Goal: Find contact information: Find contact information

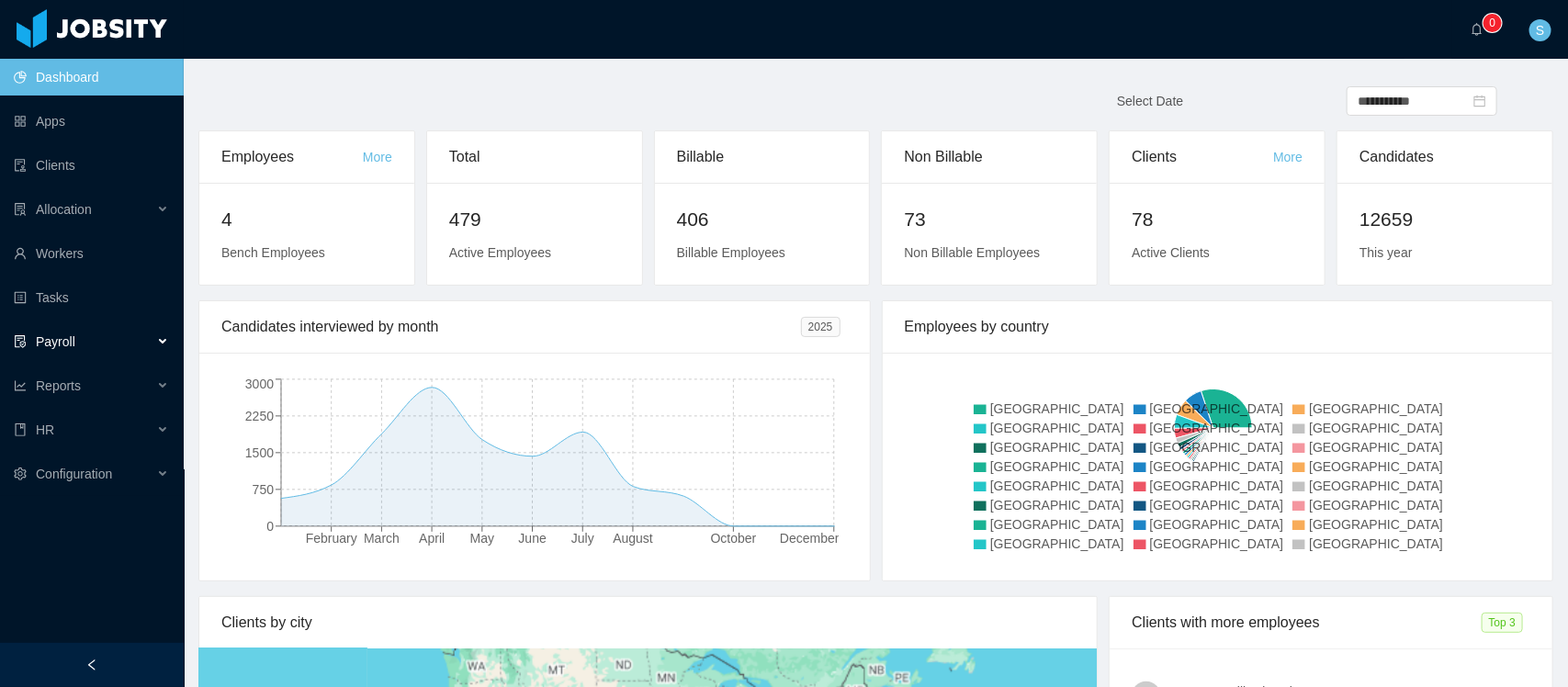
click at [74, 336] on div "Payroll" at bounding box center [92, 342] width 184 height 37
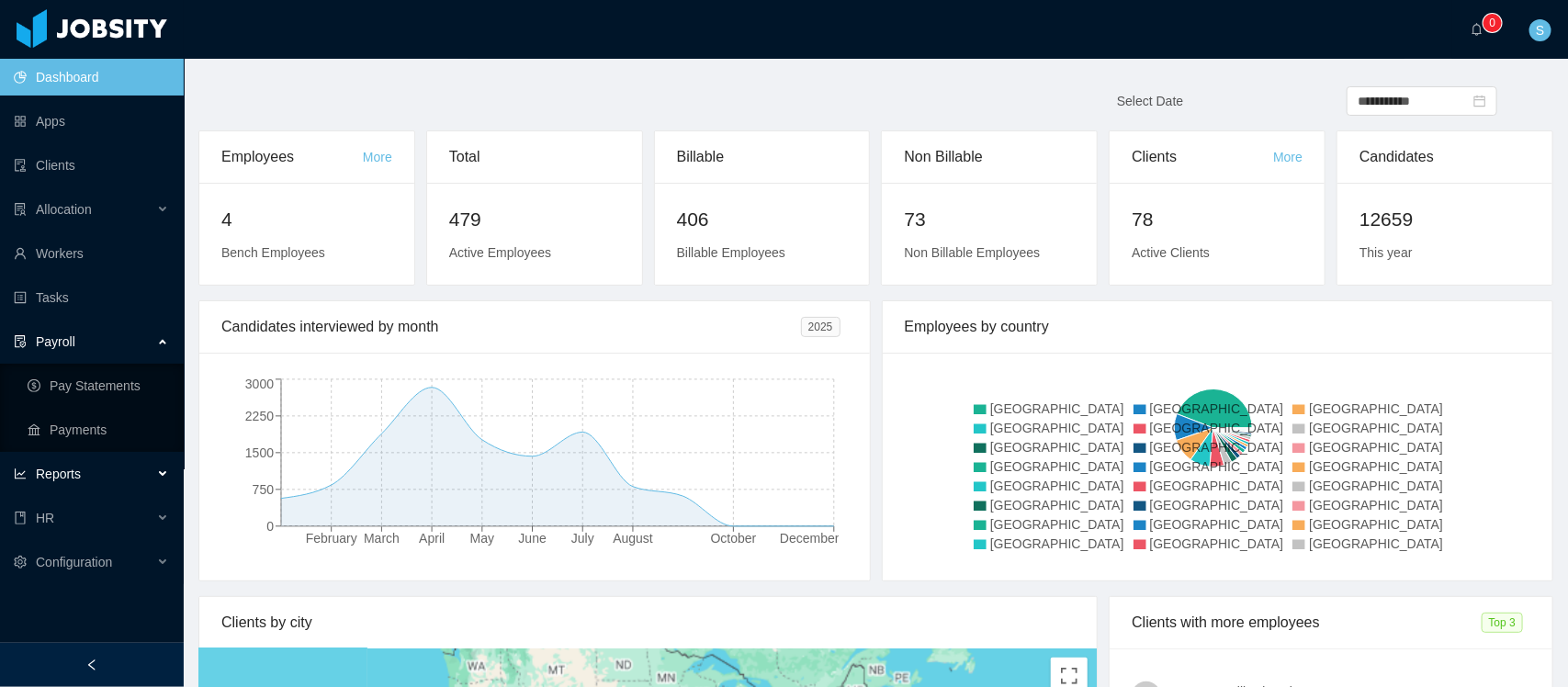
click at [70, 467] on span "Reports" at bounding box center [58, 474] width 45 height 15
click at [64, 508] on link "End Of Month" at bounding box center [97, 518] width 141 height 37
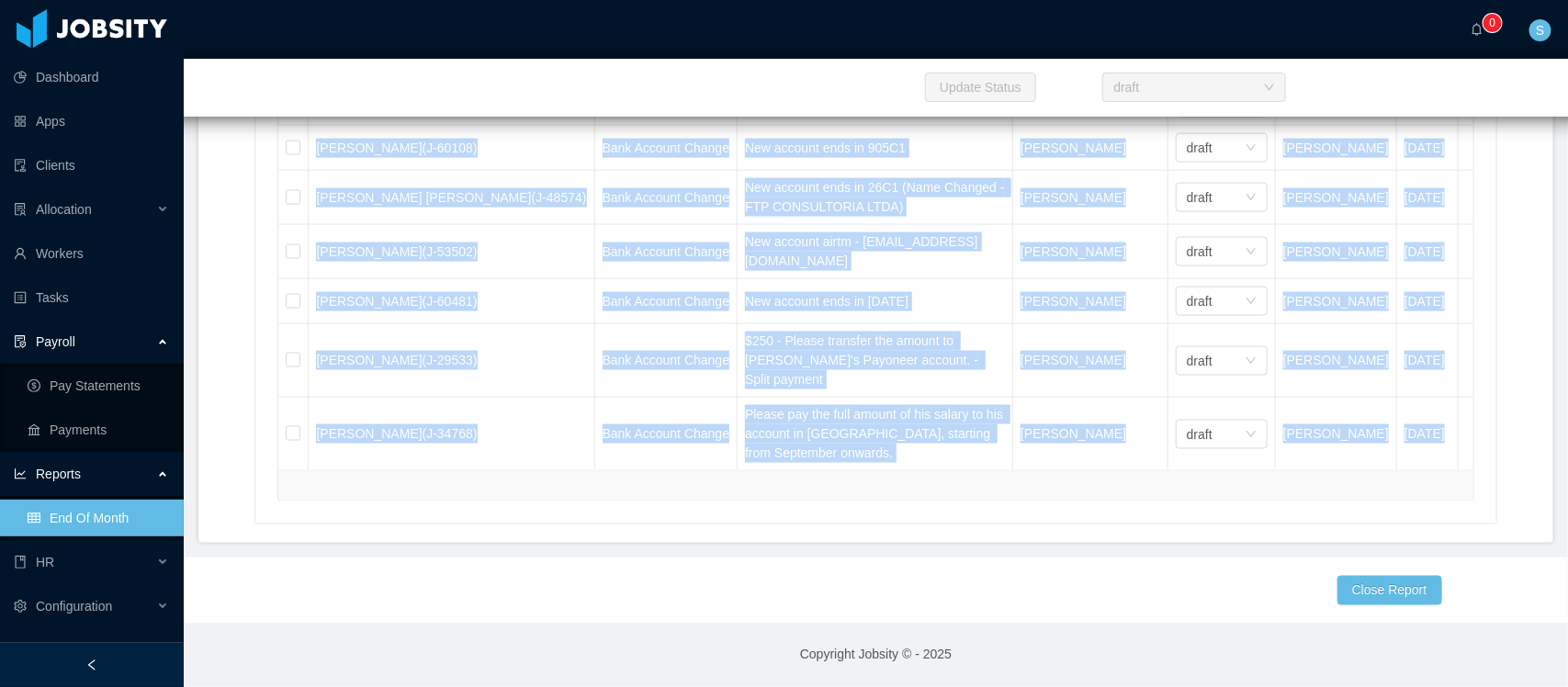
drag, startPoint x: 246, startPoint y: 406, endPoint x: 636, endPoint y: 742, distance: 514.8
click at [636, 686] on html "Dashboard Apps Clients Allocation Workers Tasks Payroll Pay Statements Payments…" at bounding box center [784, 343] width 1568 height 687
copy main "Resources Starts Name Type Description Client Success Manager Status Created by…"
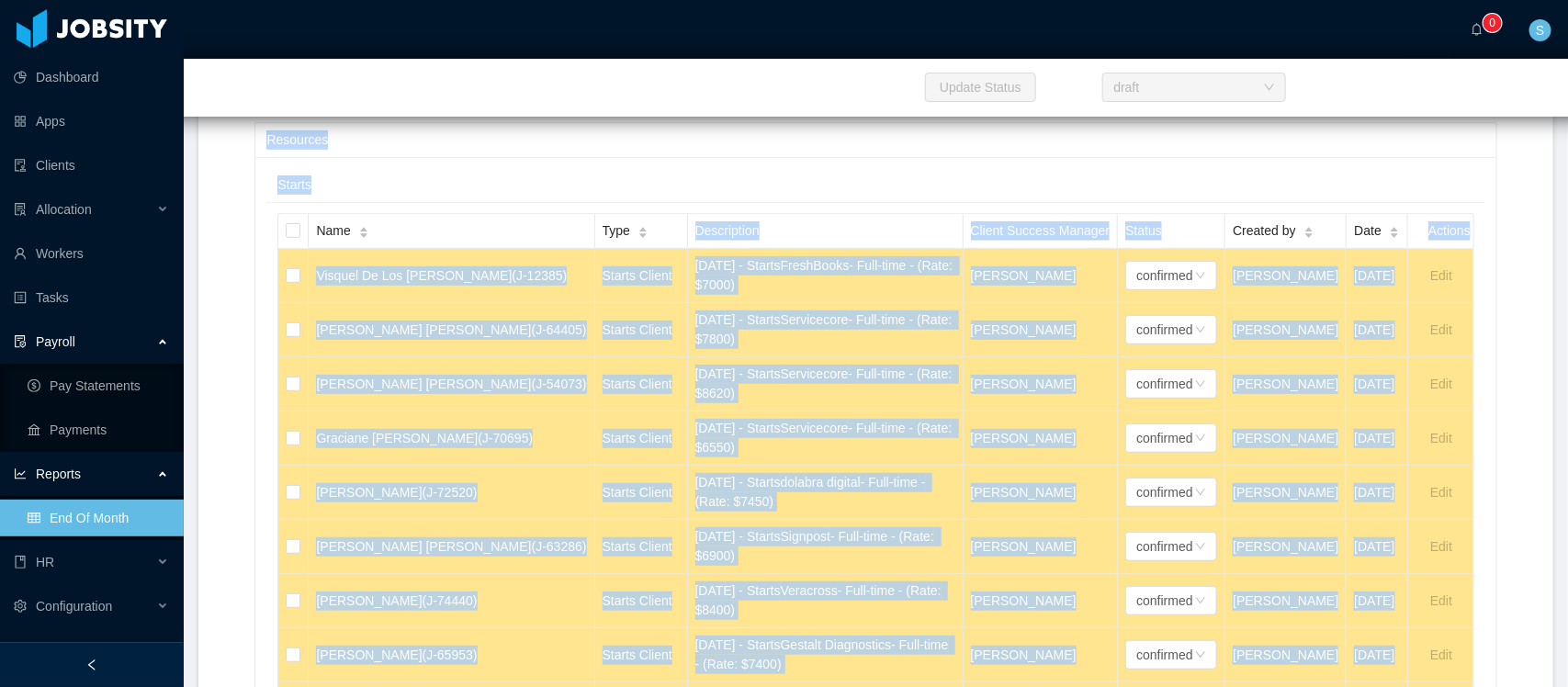
scroll to position [574, 0]
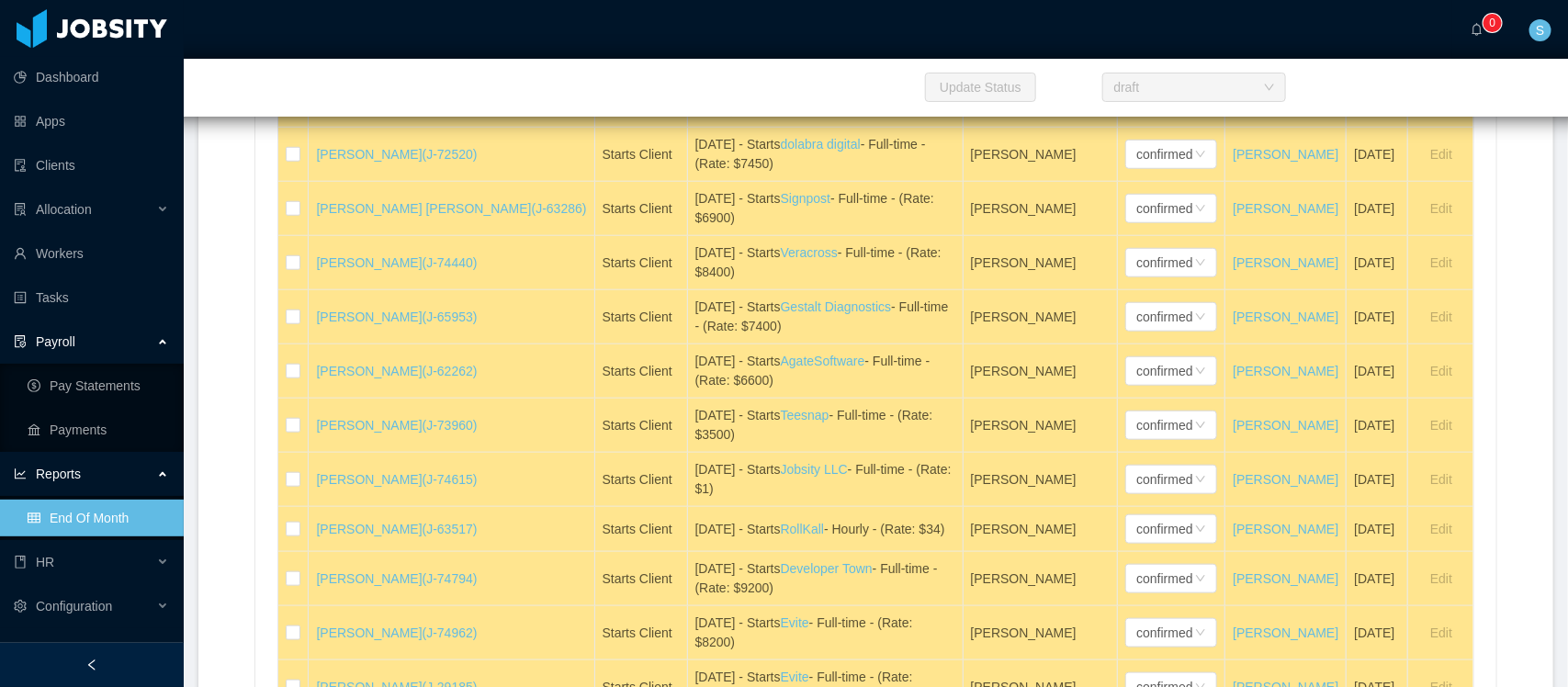
drag, startPoint x: 445, startPoint y: 567, endPoint x: 223, endPoint y: 404, distance: 275.4
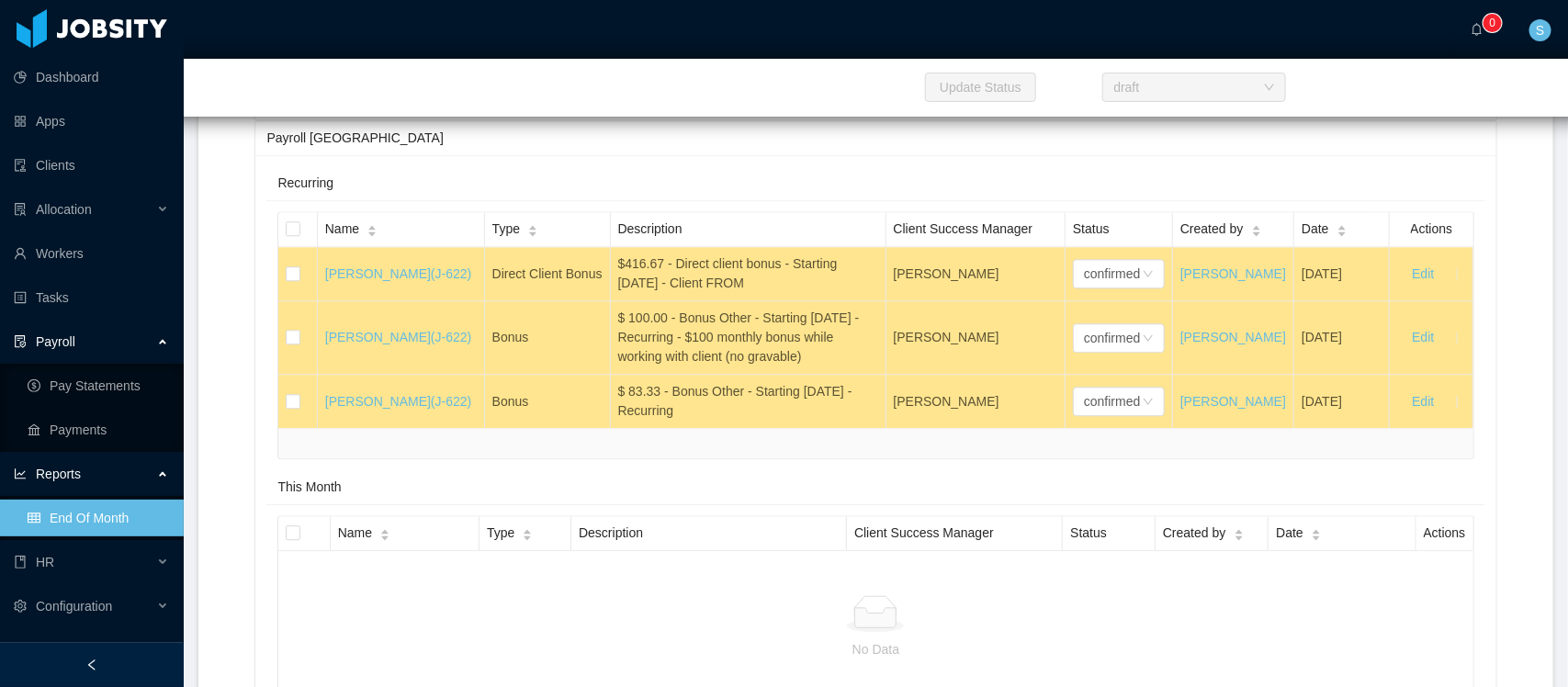
scroll to position [17651, 0]
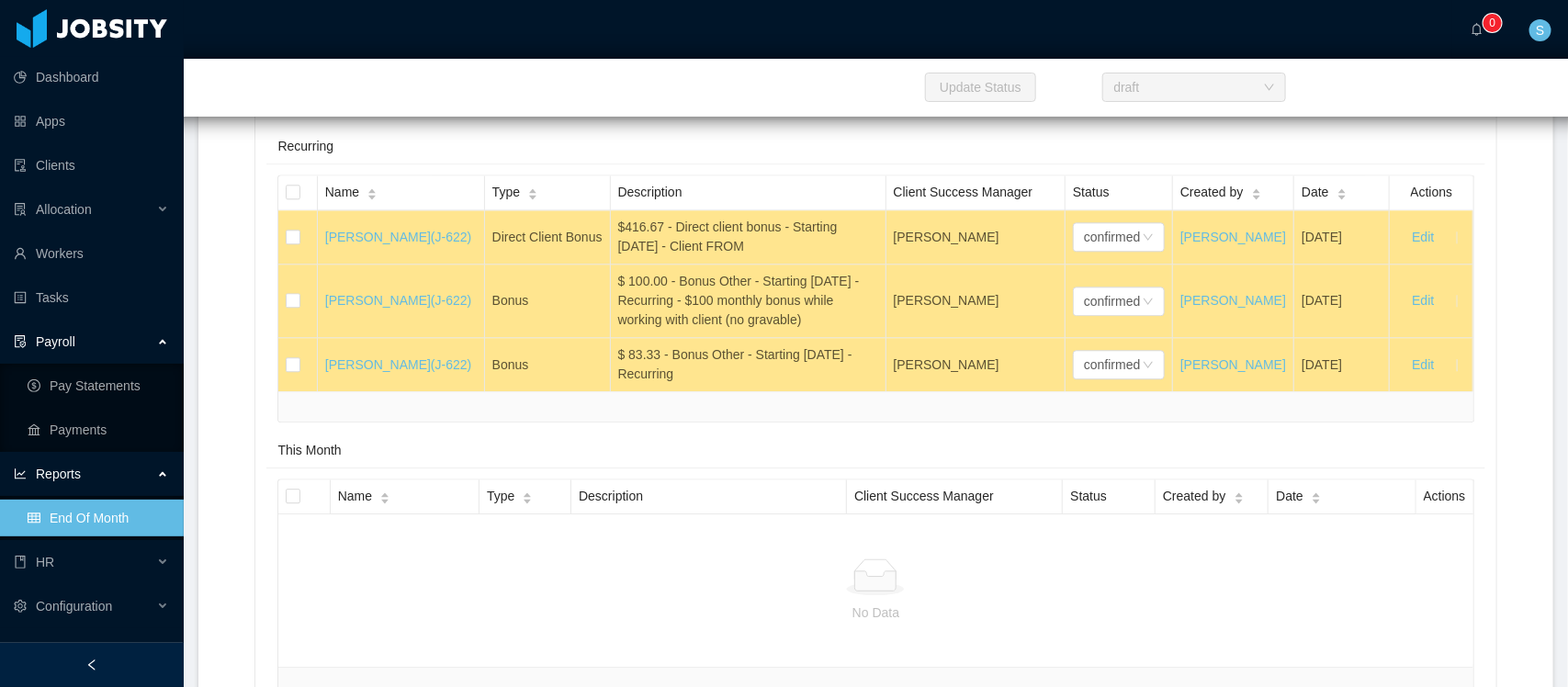
drag, startPoint x: 442, startPoint y: 349, endPoint x: 328, endPoint y: 346, distance: 114.0
copy td "Daniel Souza Abreu"
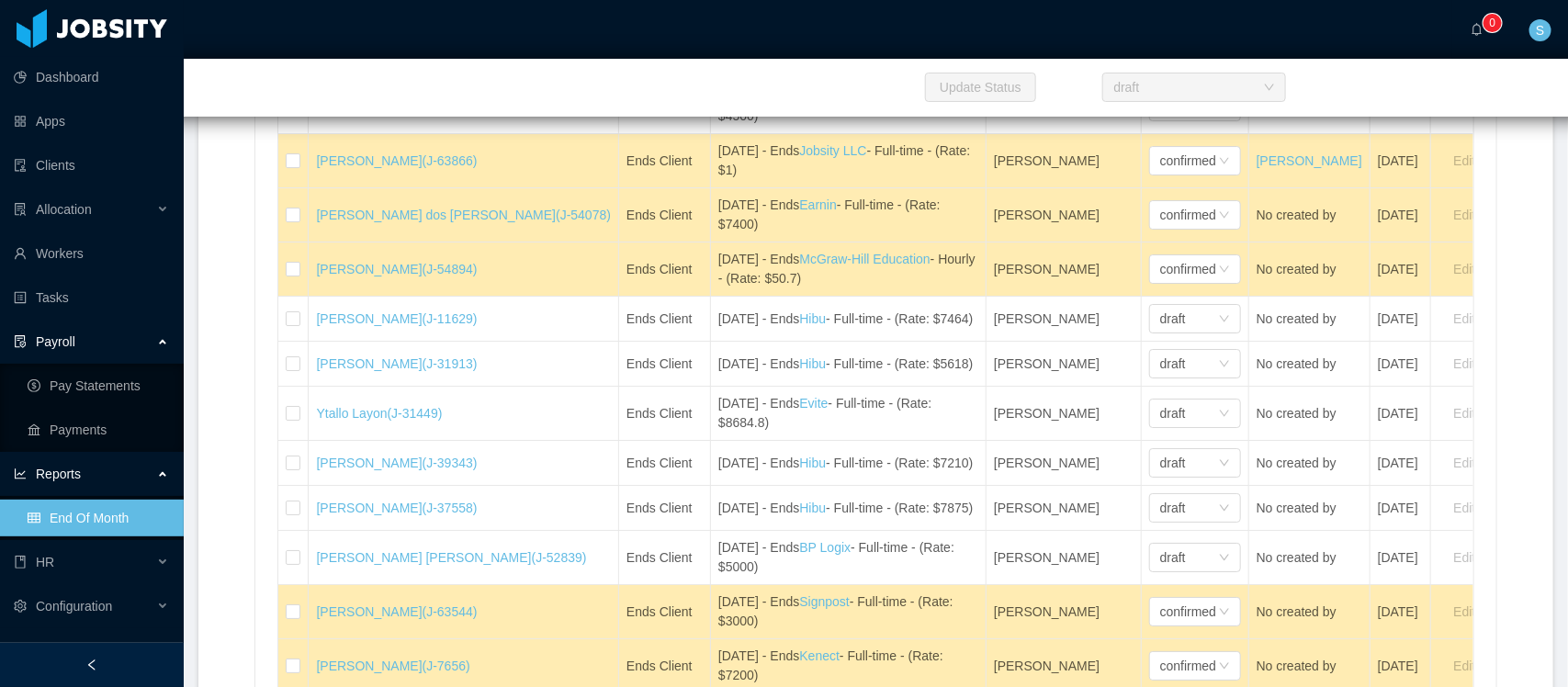
scroll to position [3556, 0]
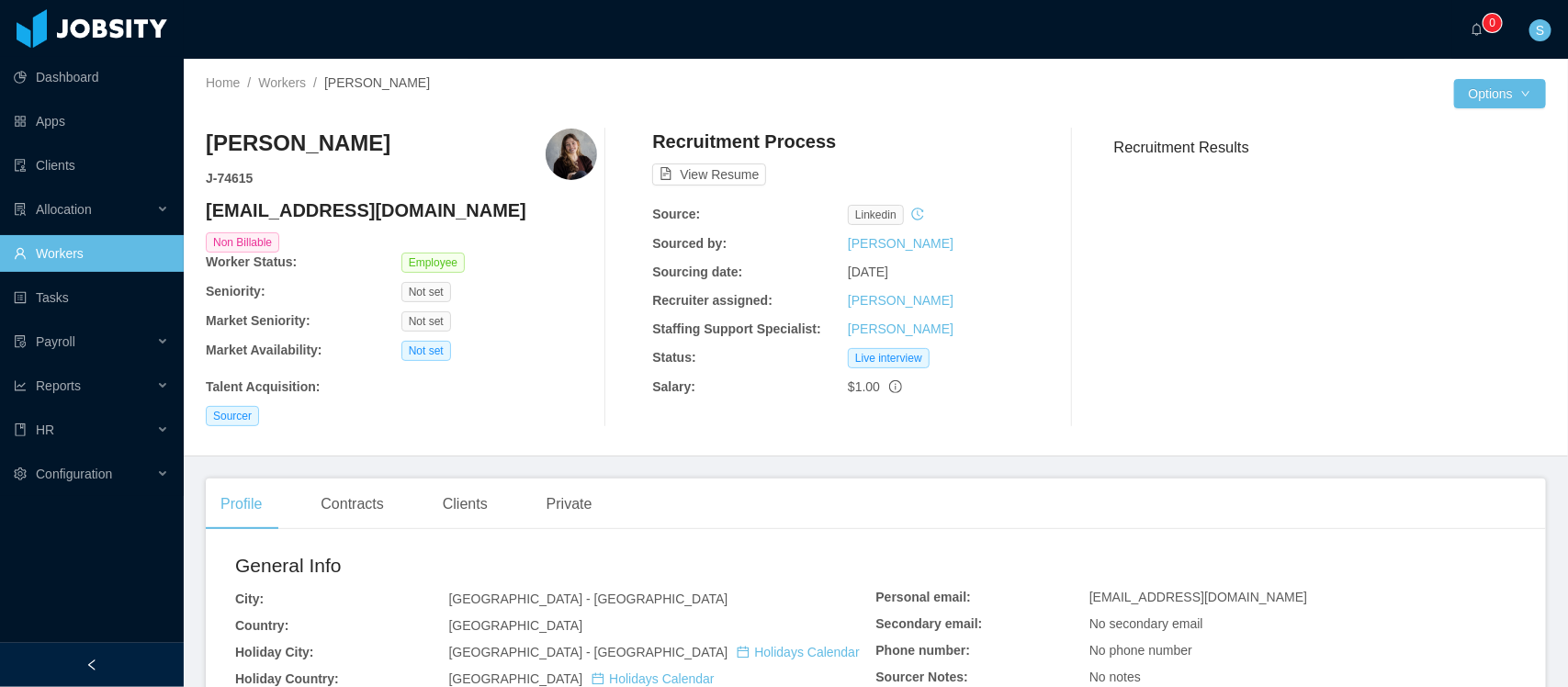
click at [317, 209] on h4 "hellyn.borim@jobsity.com" at bounding box center [402, 210] width 392 height 25
copy h4 "hellyn.borim@jobsity.com"
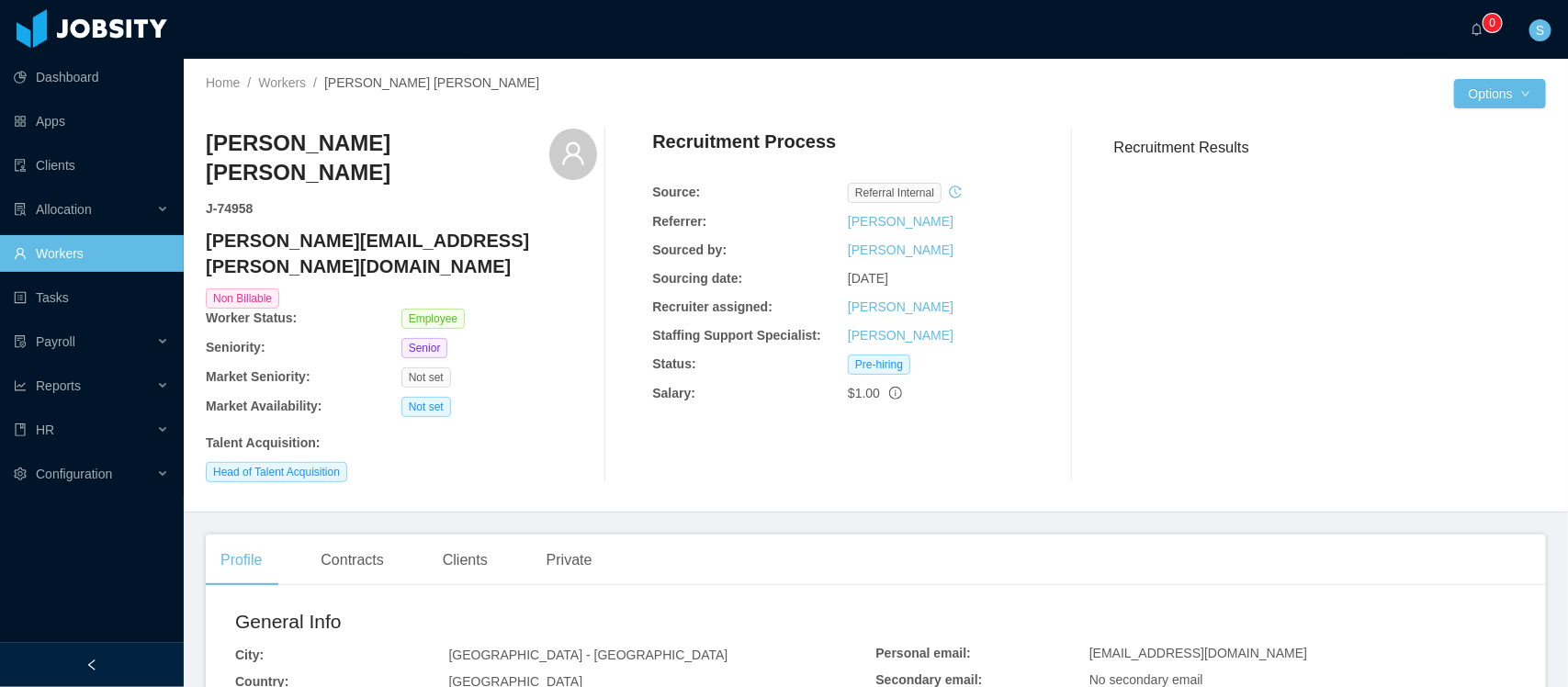
click at [323, 228] on h4 "natalia.perez@jobsity.com" at bounding box center [402, 253] width 392 height 52
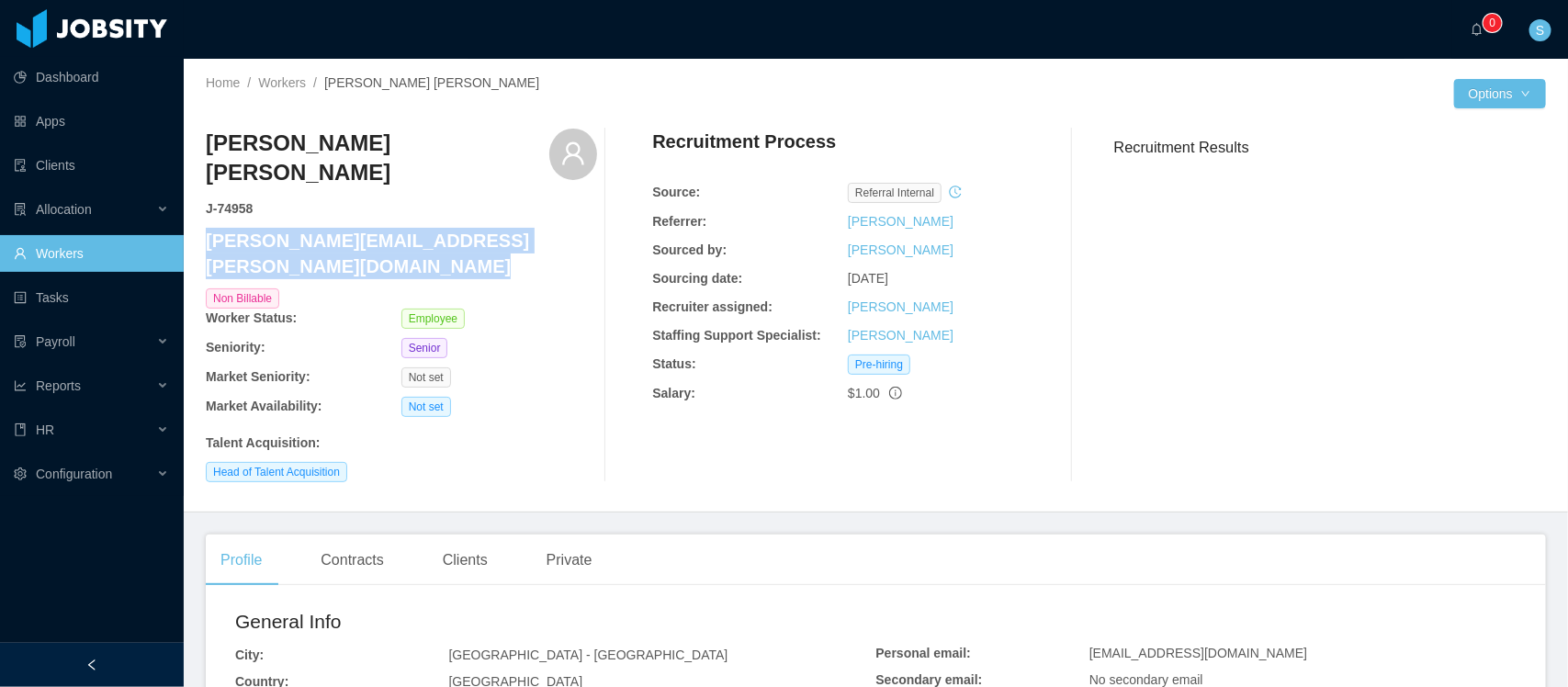
click at [323, 228] on h4 "natalia.perez@jobsity.com" at bounding box center [402, 253] width 392 height 52
copy h4 "natalia.perez@jobsity.com"
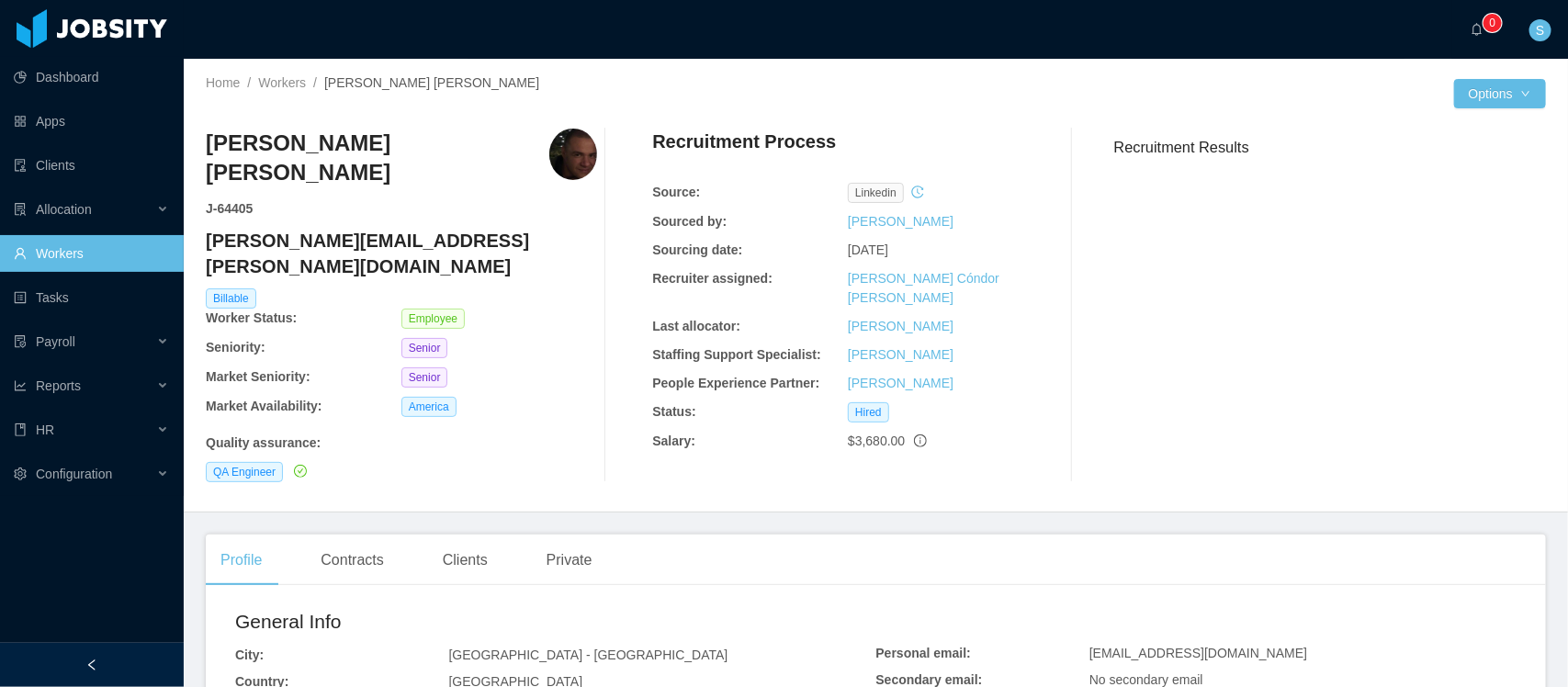
click at [340, 228] on h4 "lucas.araujo@jobsity.com" at bounding box center [402, 253] width 392 height 52
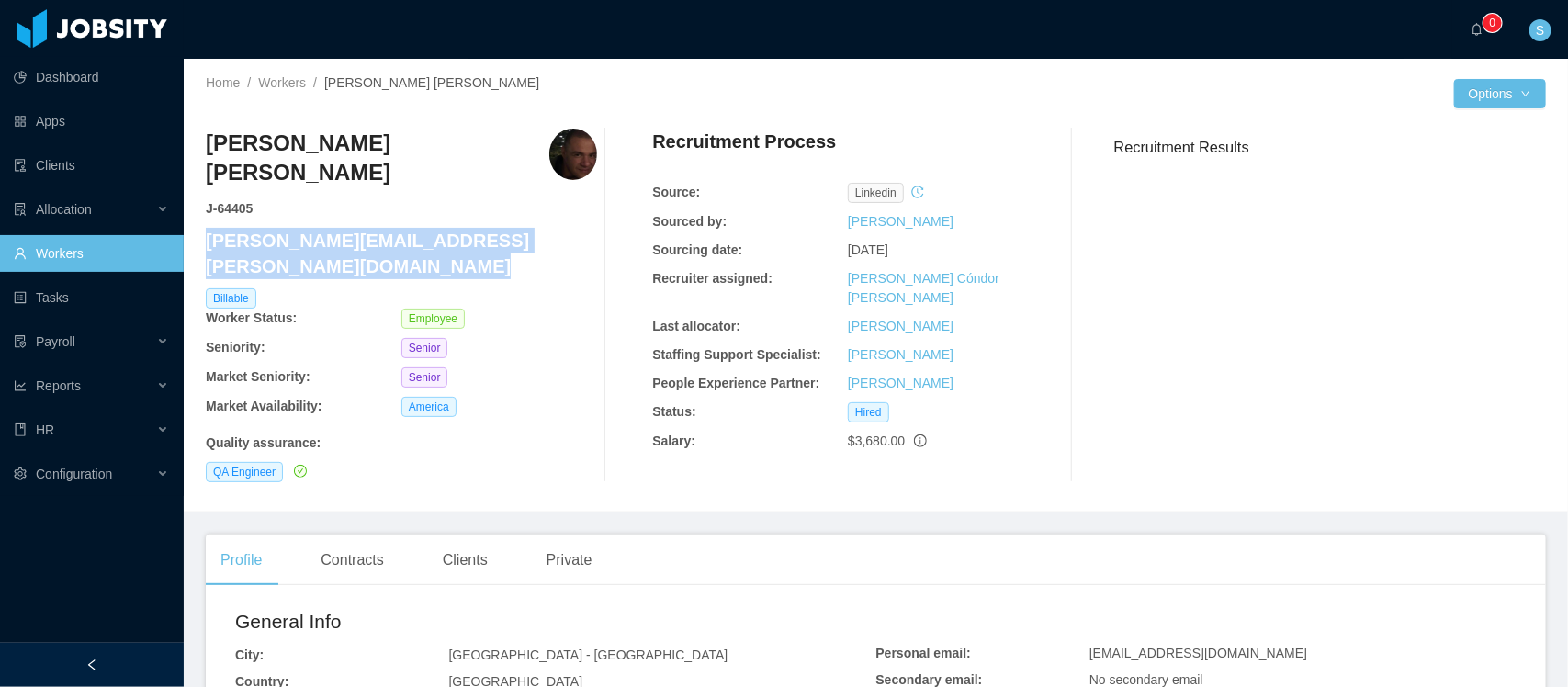
click at [340, 228] on h4 "[PERSON_NAME][EMAIL_ADDRESS][PERSON_NAME][DOMAIN_NAME]" at bounding box center [402, 253] width 392 height 52
copy h4 "[PERSON_NAME][EMAIL_ADDRESS][PERSON_NAME][DOMAIN_NAME]"
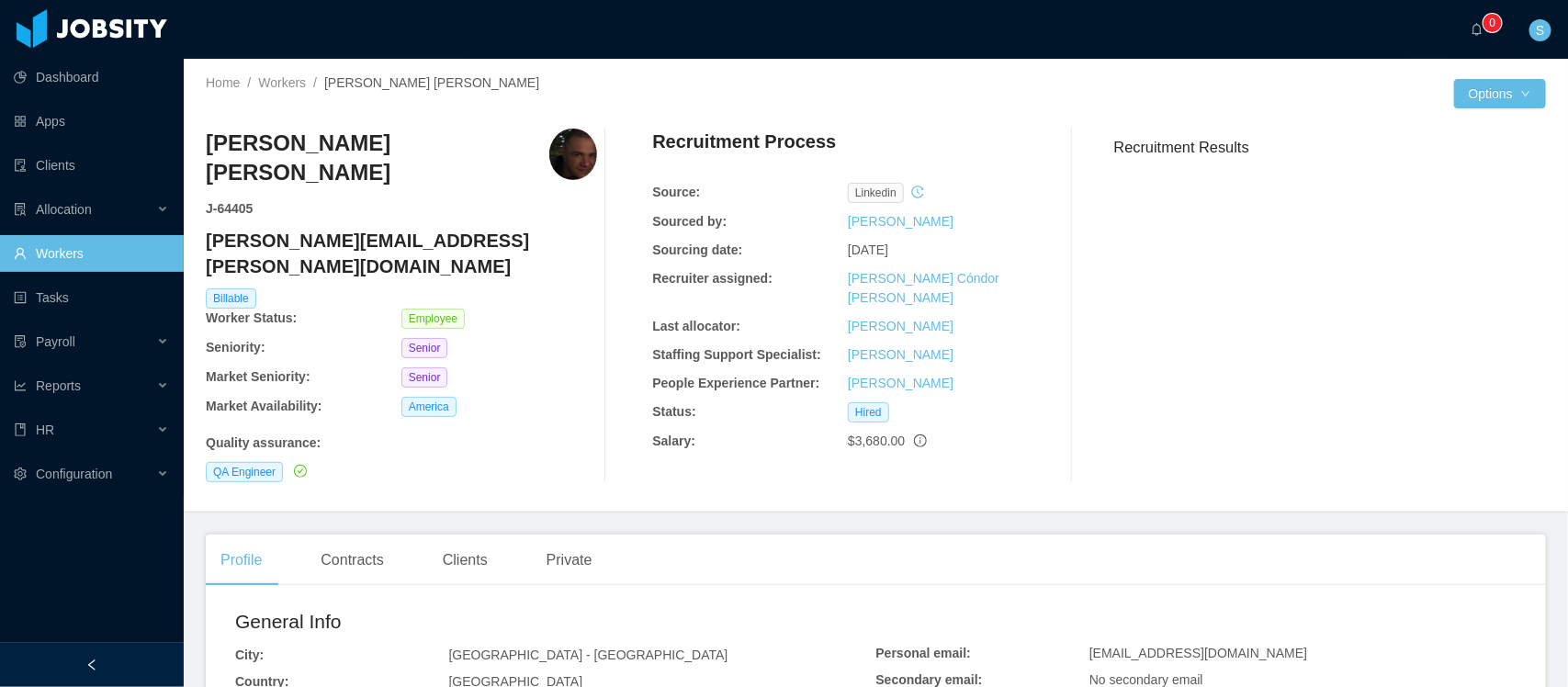
click at [301, 228] on h4 "[PERSON_NAME][EMAIL_ADDRESS][PERSON_NAME][DOMAIN_NAME]" at bounding box center [402, 253] width 392 height 52
click at [306, 228] on h4 "[PERSON_NAME][EMAIL_ADDRESS][PERSON_NAME][DOMAIN_NAME]" at bounding box center [402, 253] width 392 height 52
click at [306, 228] on h4 "lucas.araujo@jobsity.com" at bounding box center [402, 253] width 392 height 52
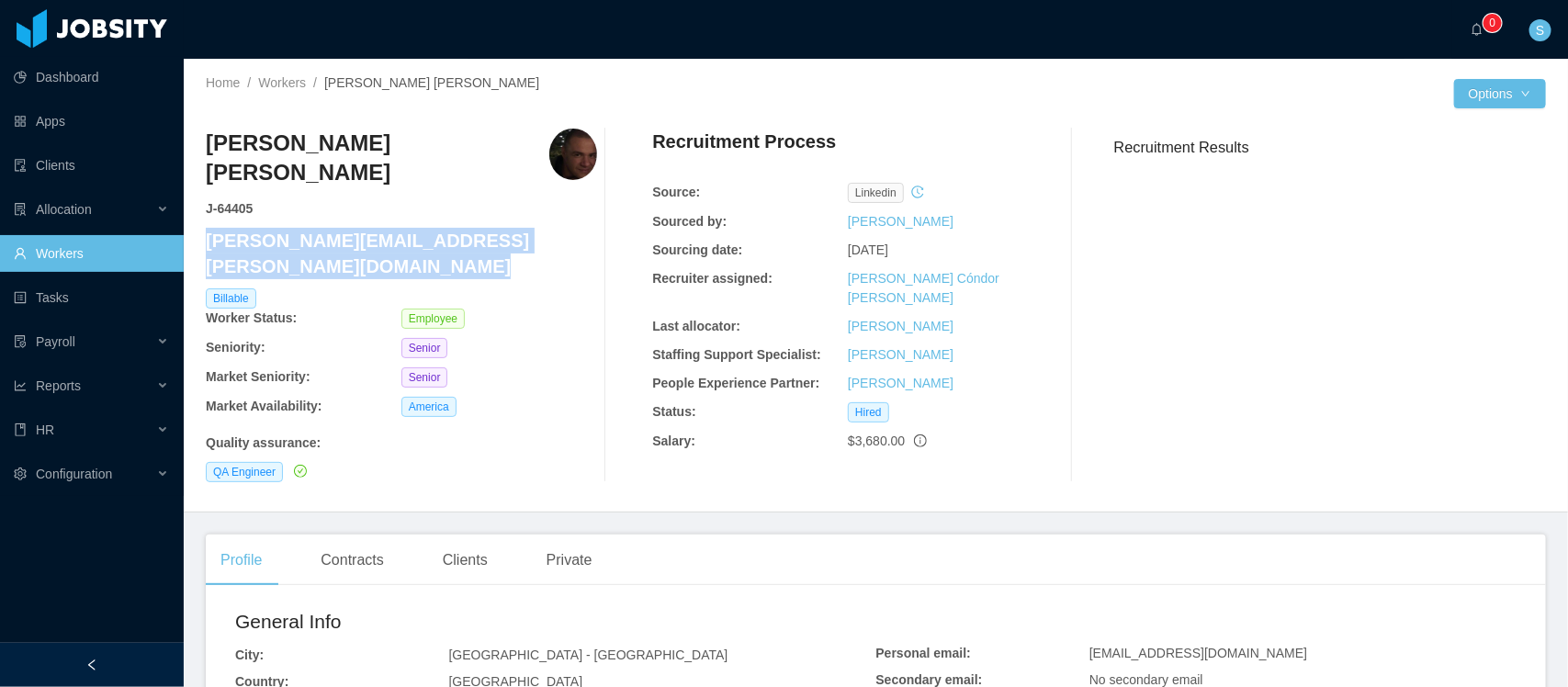
click at [306, 228] on h4 "lucas.araujo@jobsity.com" at bounding box center [402, 253] width 392 height 52
click at [283, 75] on link "Workers" at bounding box center [282, 82] width 48 height 15
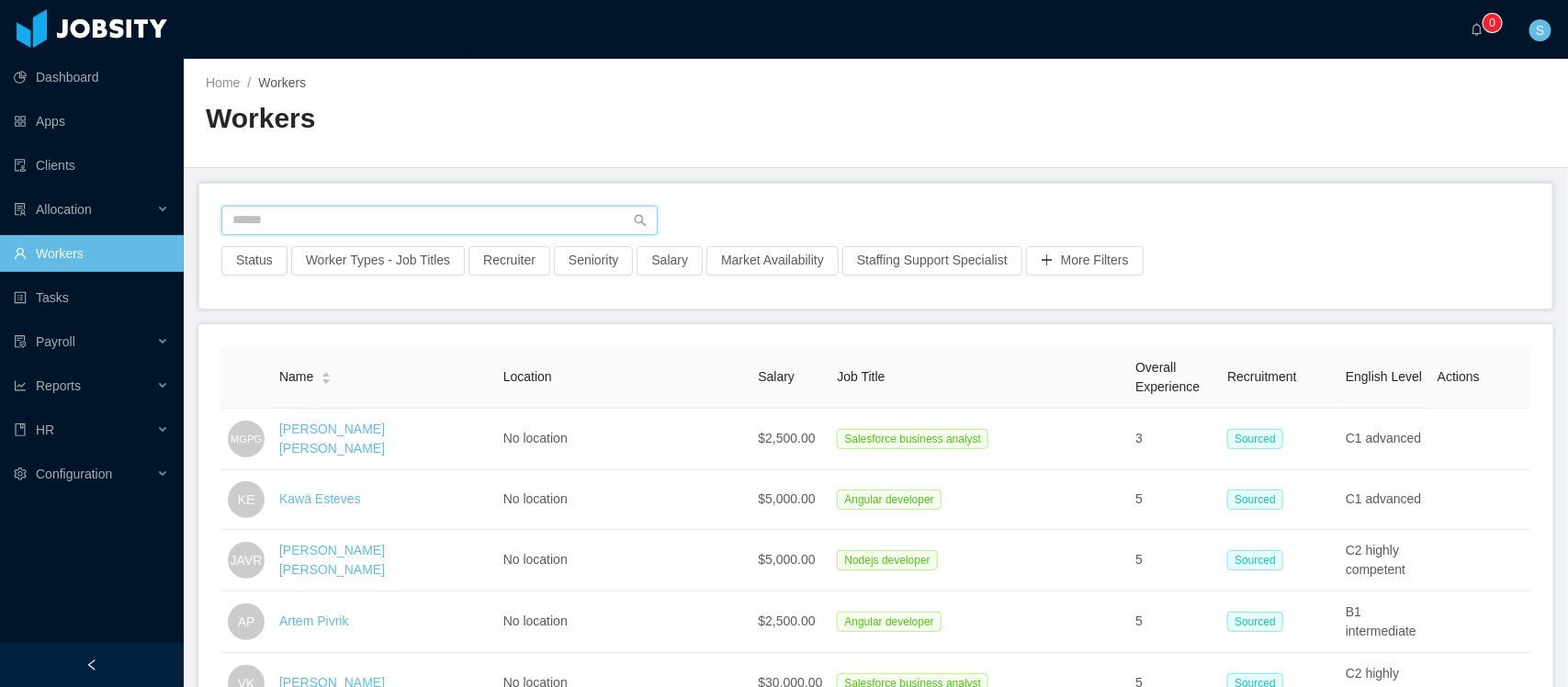
click at [350, 210] on input "text" at bounding box center [440, 220] width 437 height 29
paste input "**********"
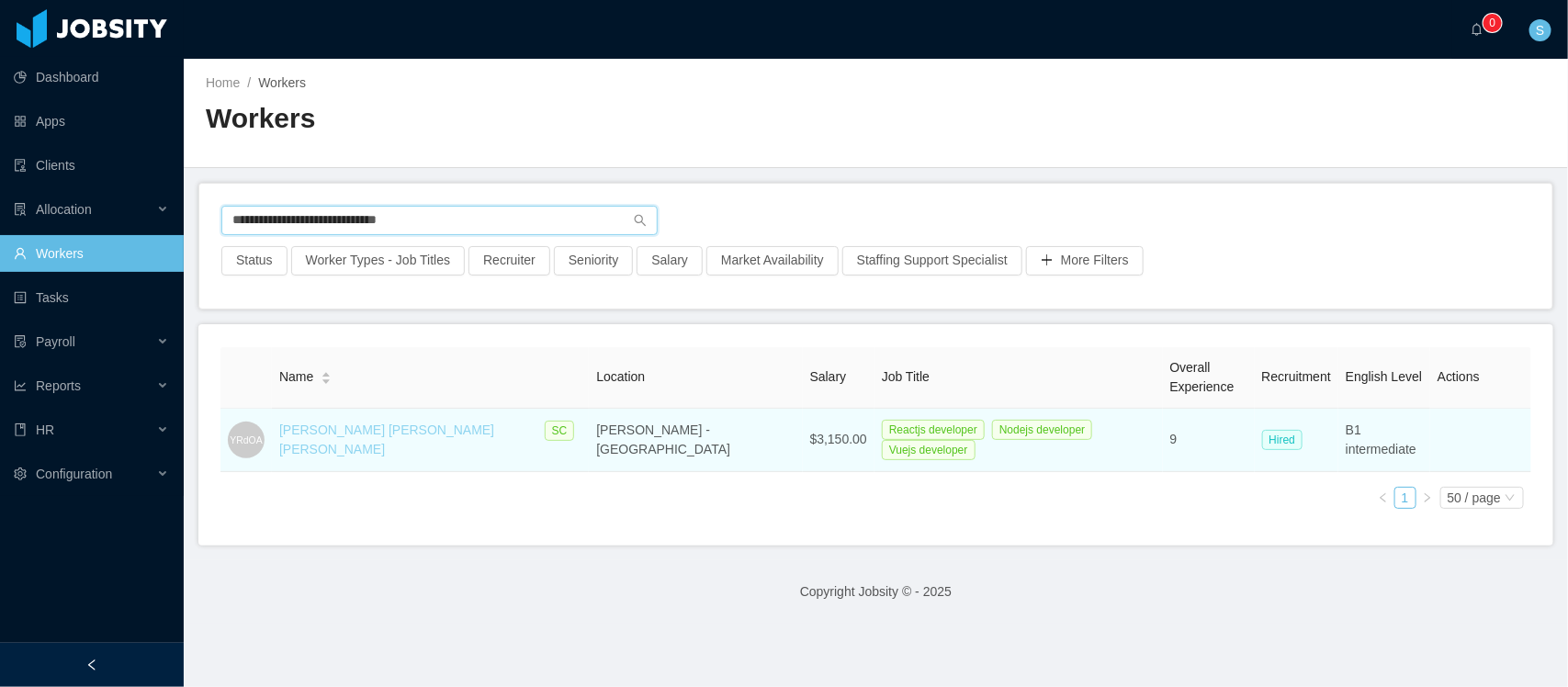
type input "**********"
click at [376, 442] on link "Yusef Richard de Oliveira Alves" at bounding box center [387, 439] width 215 height 34
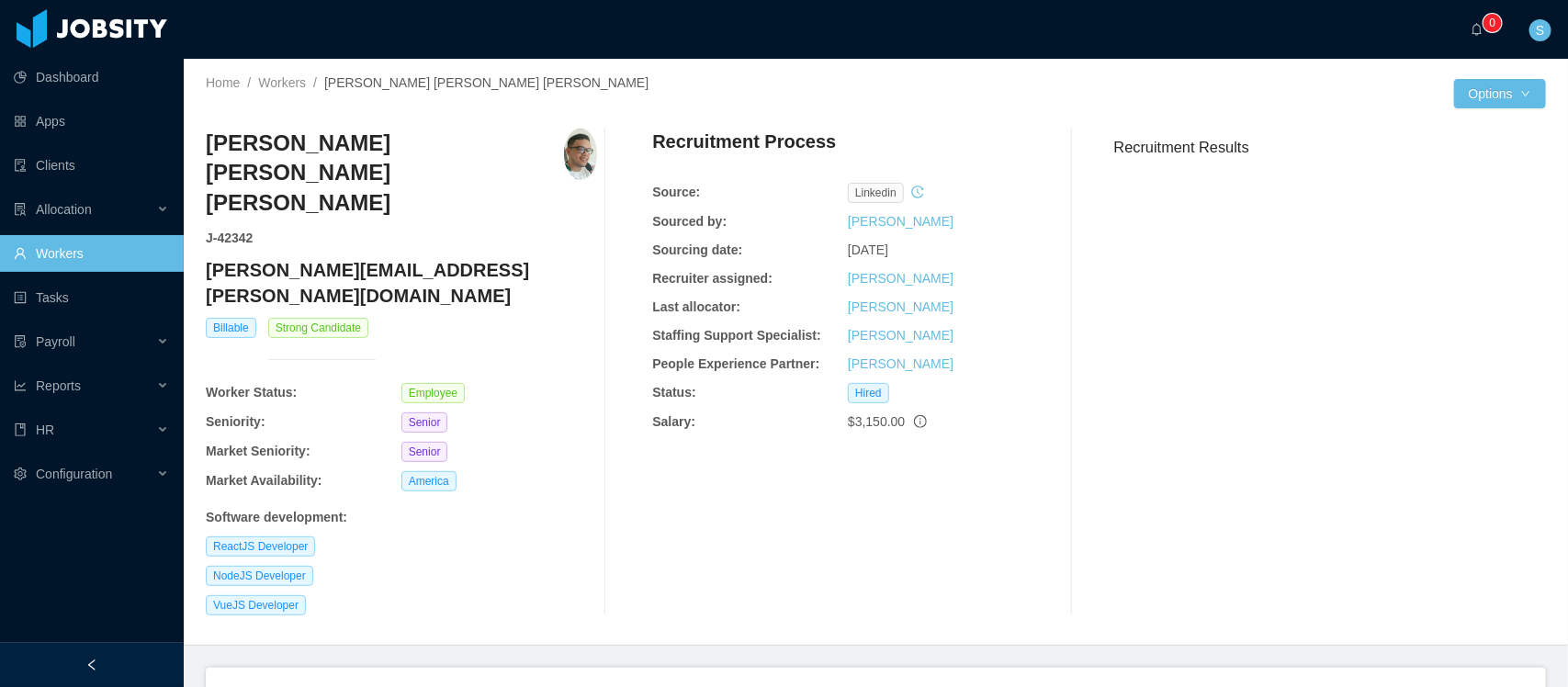
click at [407, 257] on h4 "richard.alves@jobsity.com" at bounding box center [402, 283] width 392 height 52
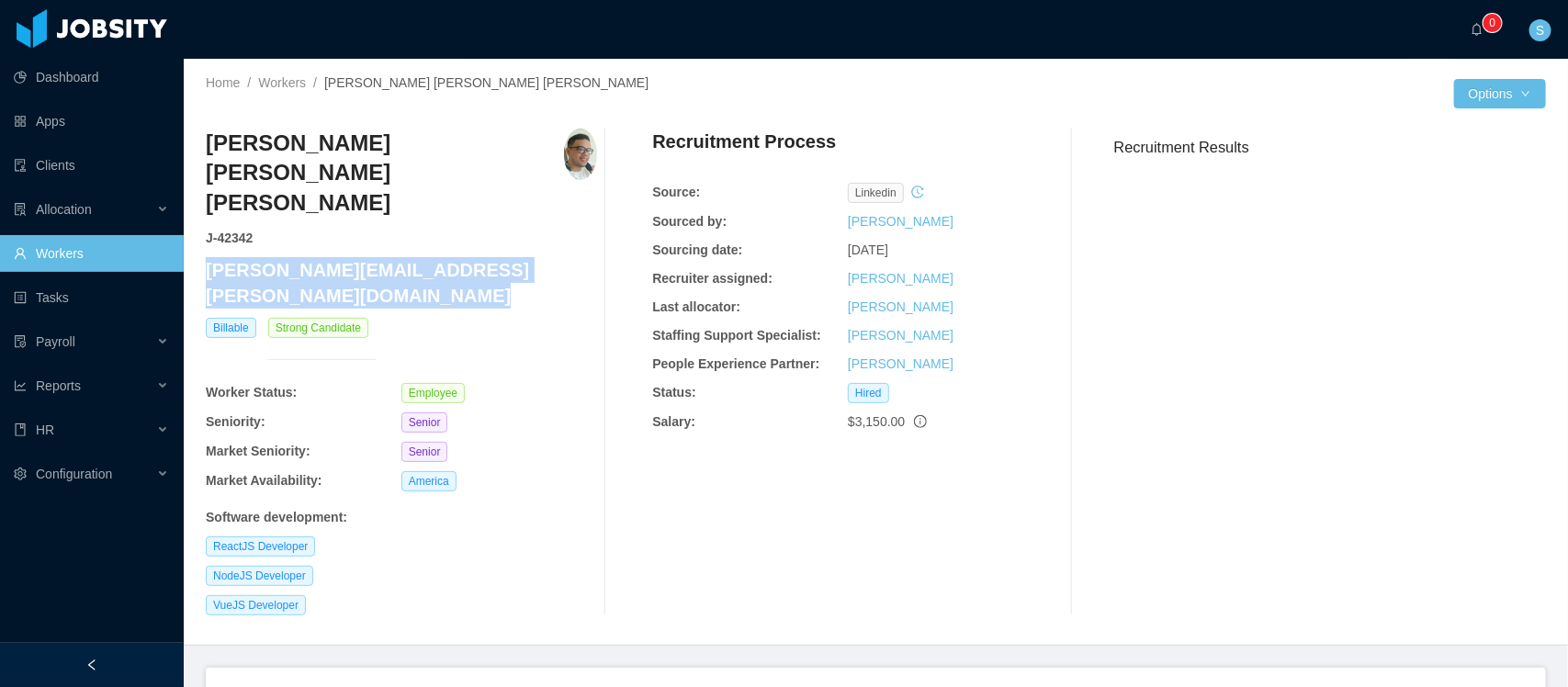
click at [407, 257] on h4 "richard.alves@jobsity.com" at bounding box center [402, 283] width 392 height 52
copy h4 "richard.alves@jobsity.com"
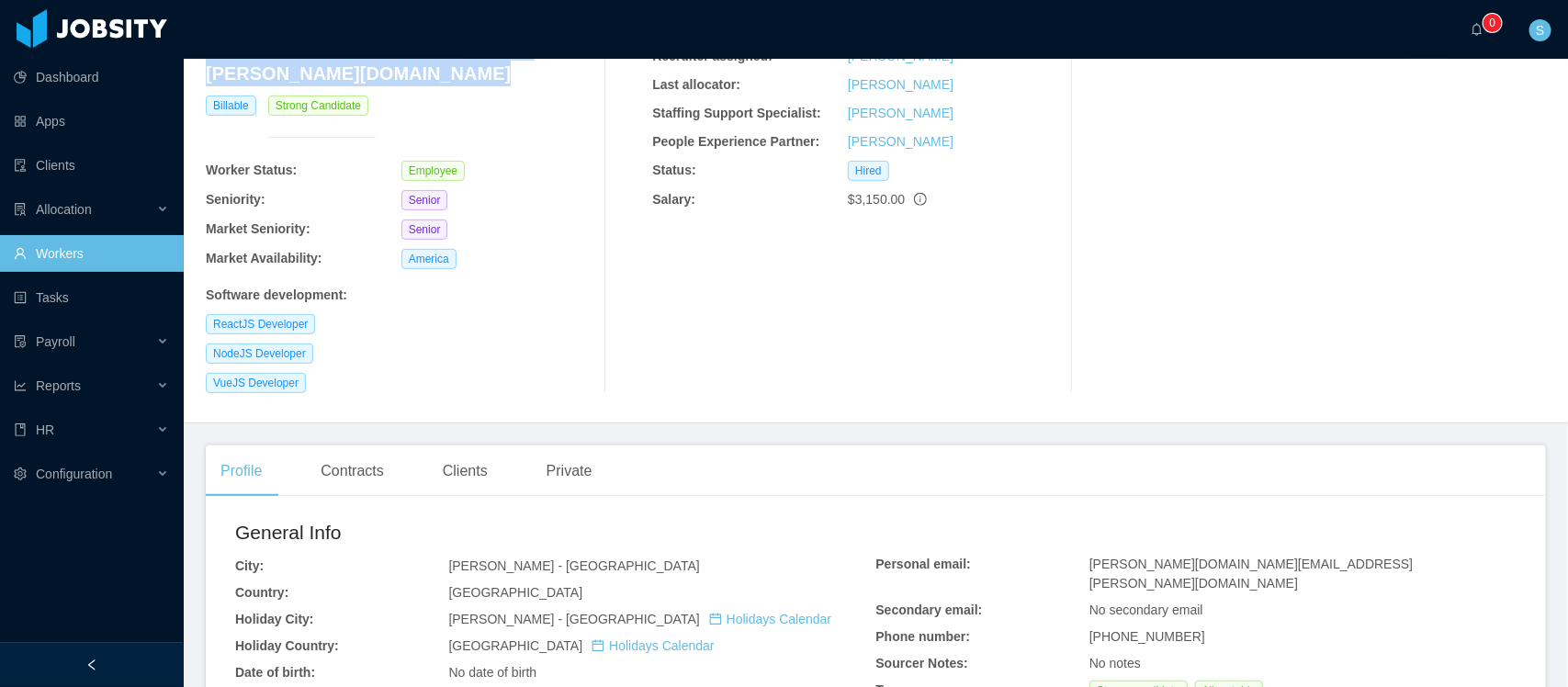
scroll to position [230, 0]
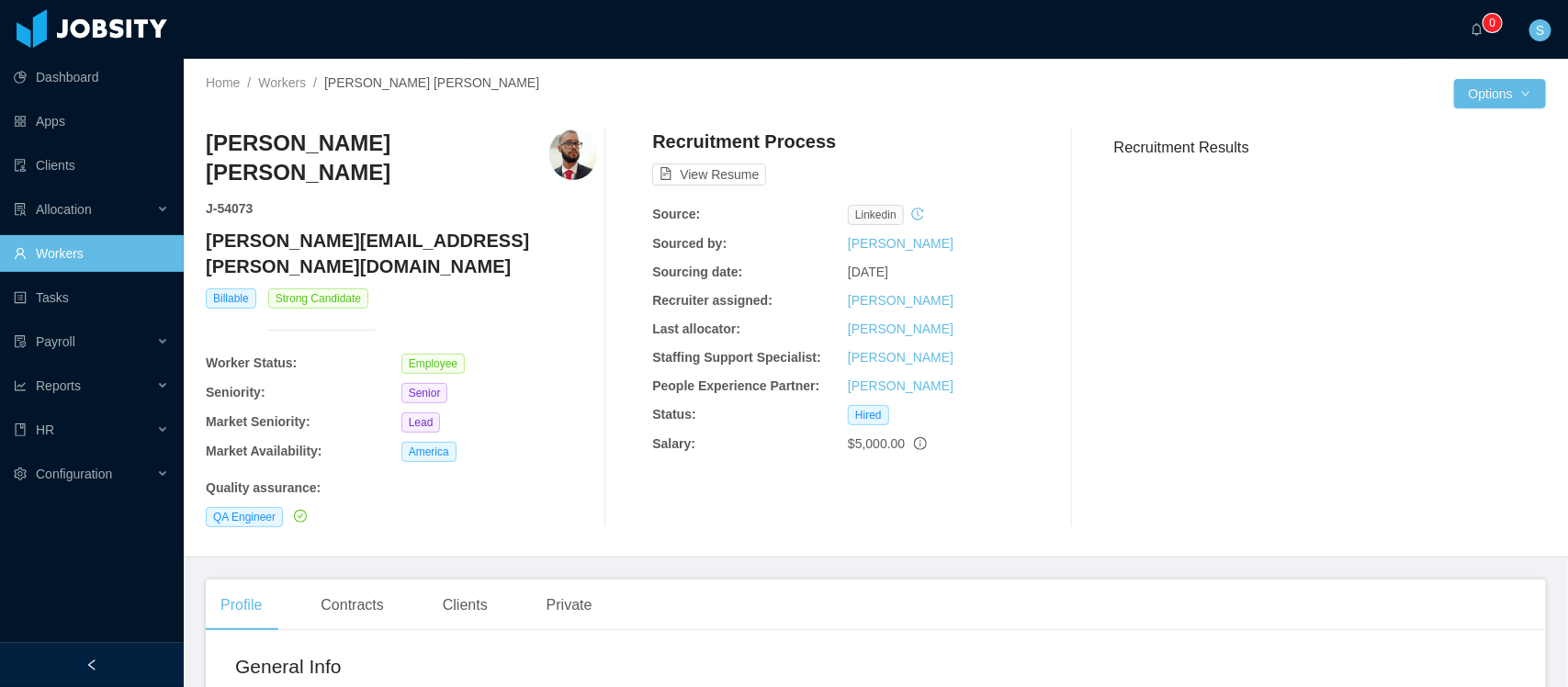
click at [370, 228] on h4 "[PERSON_NAME][EMAIL_ADDRESS][PERSON_NAME][DOMAIN_NAME]" at bounding box center [402, 253] width 392 height 52
click at [370, 228] on h4 "lucas.matheus@jobsity.com" at bounding box center [402, 253] width 392 height 52
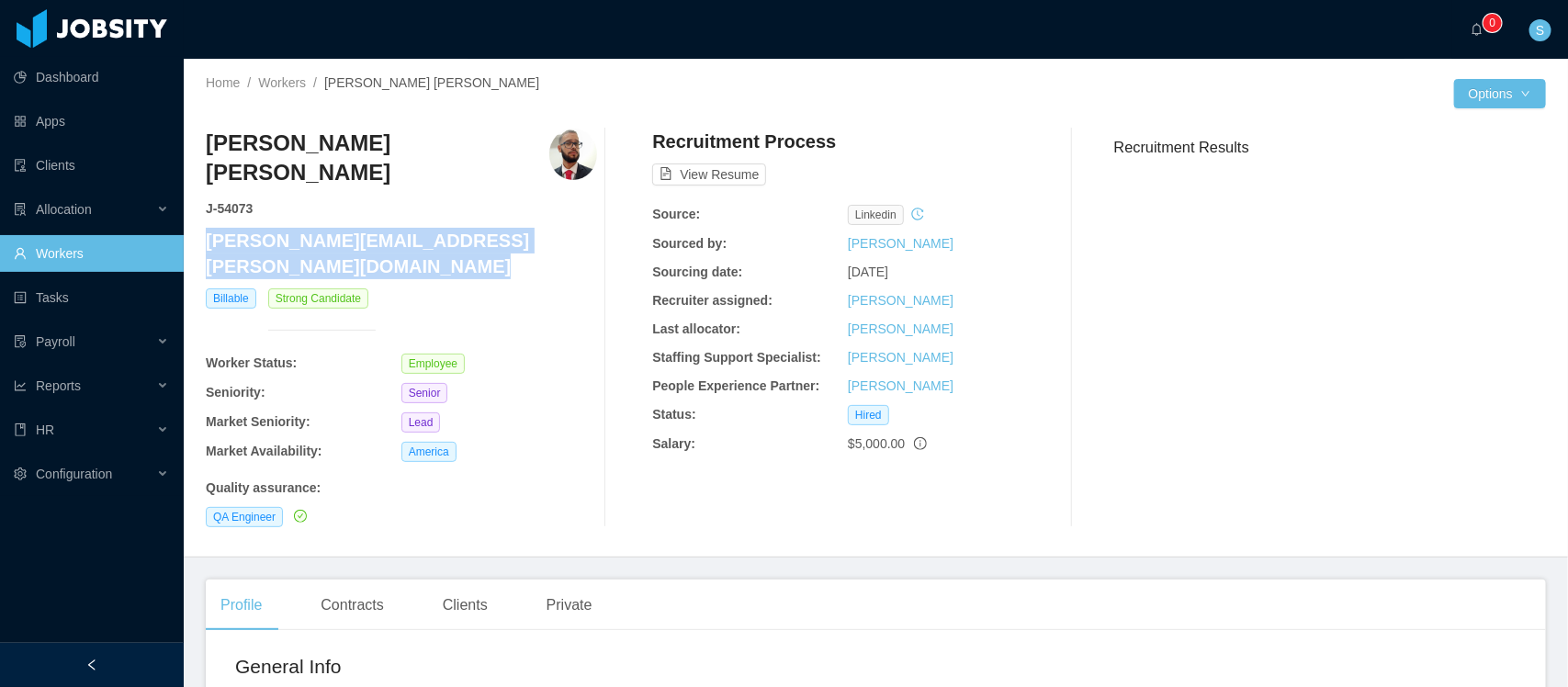
click at [370, 228] on h4 "lucas.matheus@jobsity.com" at bounding box center [402, 253] width 392 height 52
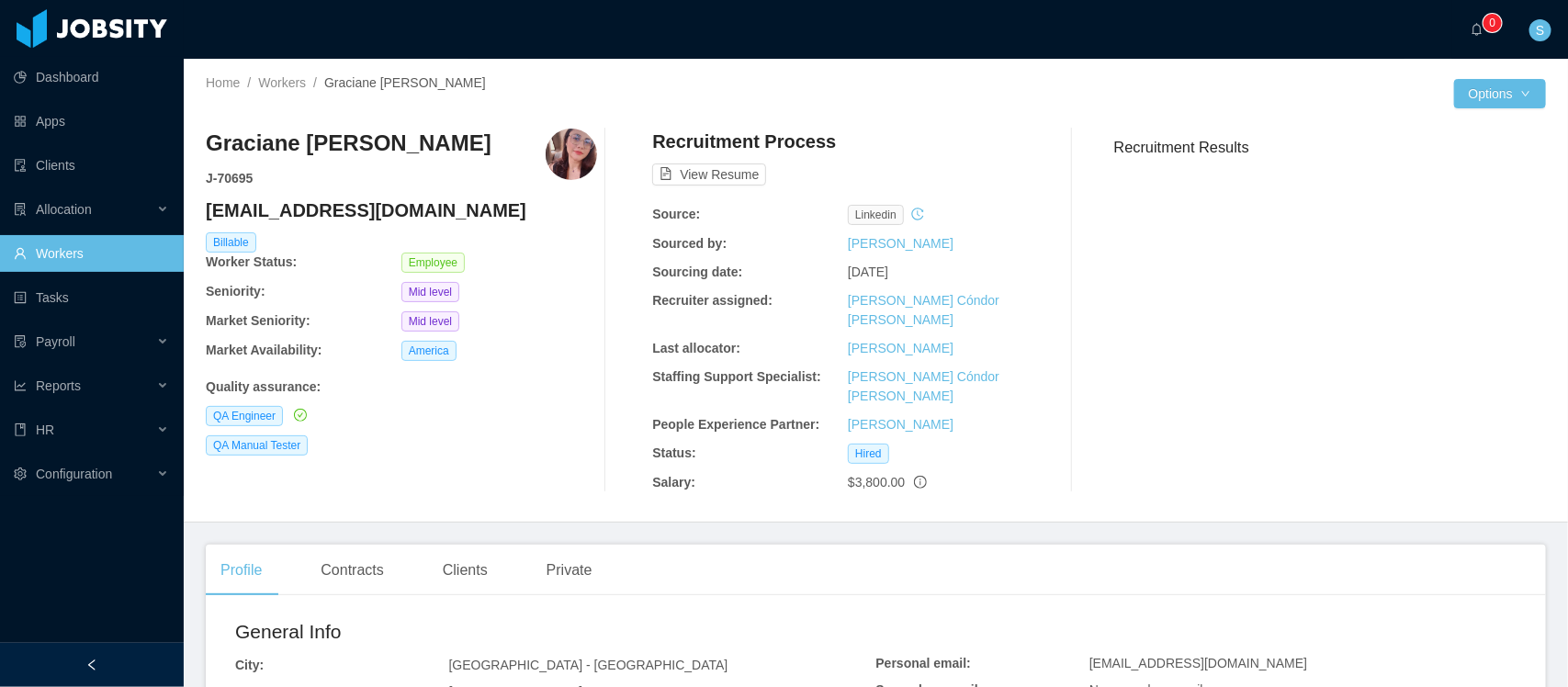
click at [416, 199] on h4 "graciane.nobre@jobsity.com" at bounding box center [402, 210] width 392 height 25
copy h4 "graciane.nobre@jobsity.com"
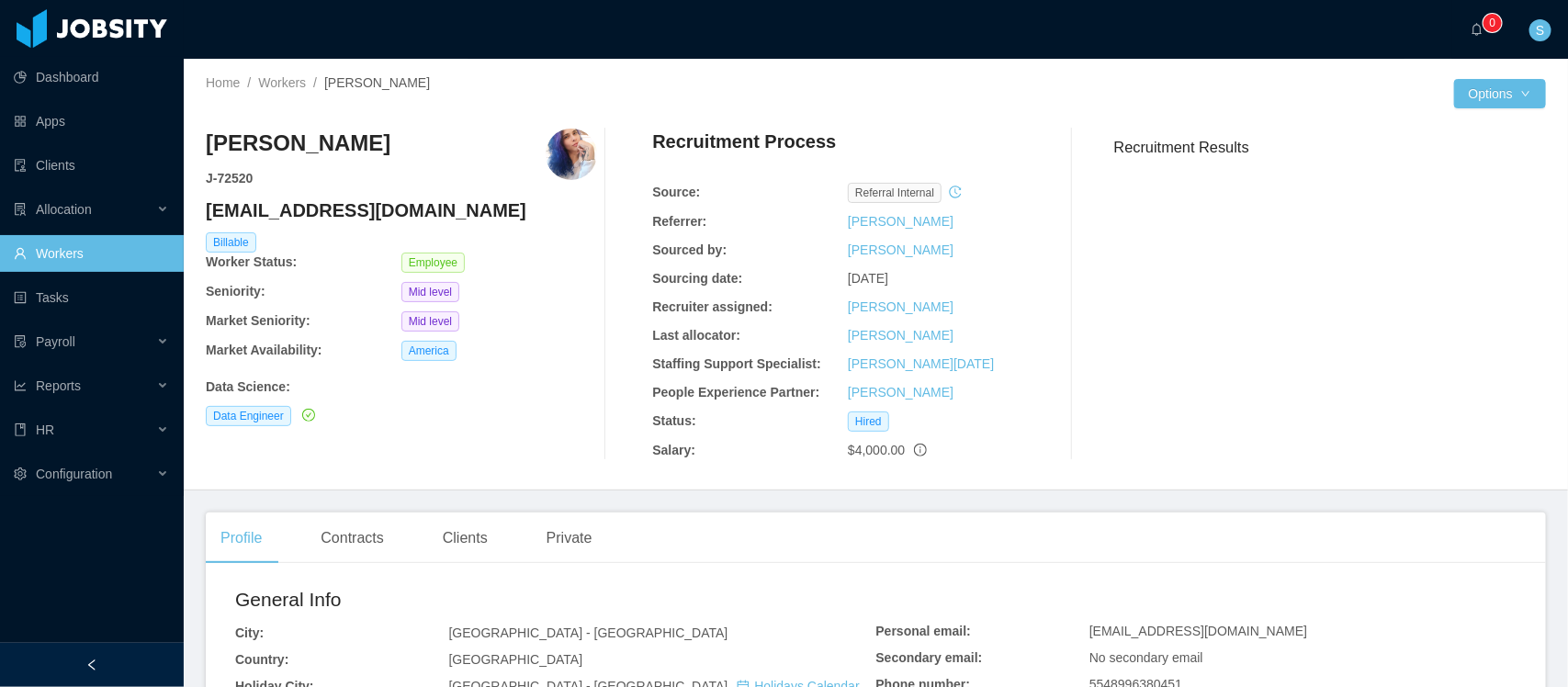
click at [344, 200] on h4 "lays.lima@jobsity.com" at bounding box center [402, 210] width 392 height 25
copy h4 "lays.lima@jobsity.com"
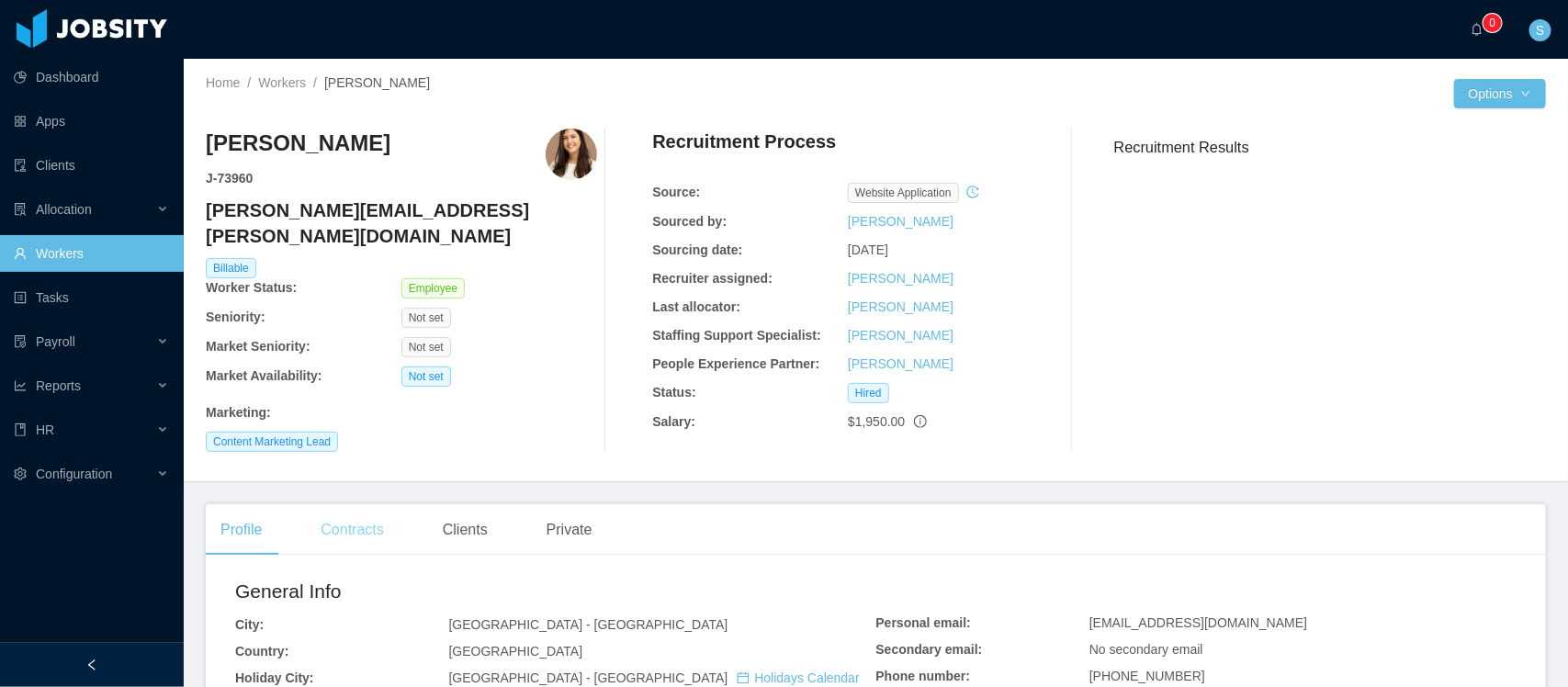
click at [356, 516] on div "Contracts" at bounding box center [352, 530] width 92 height 52
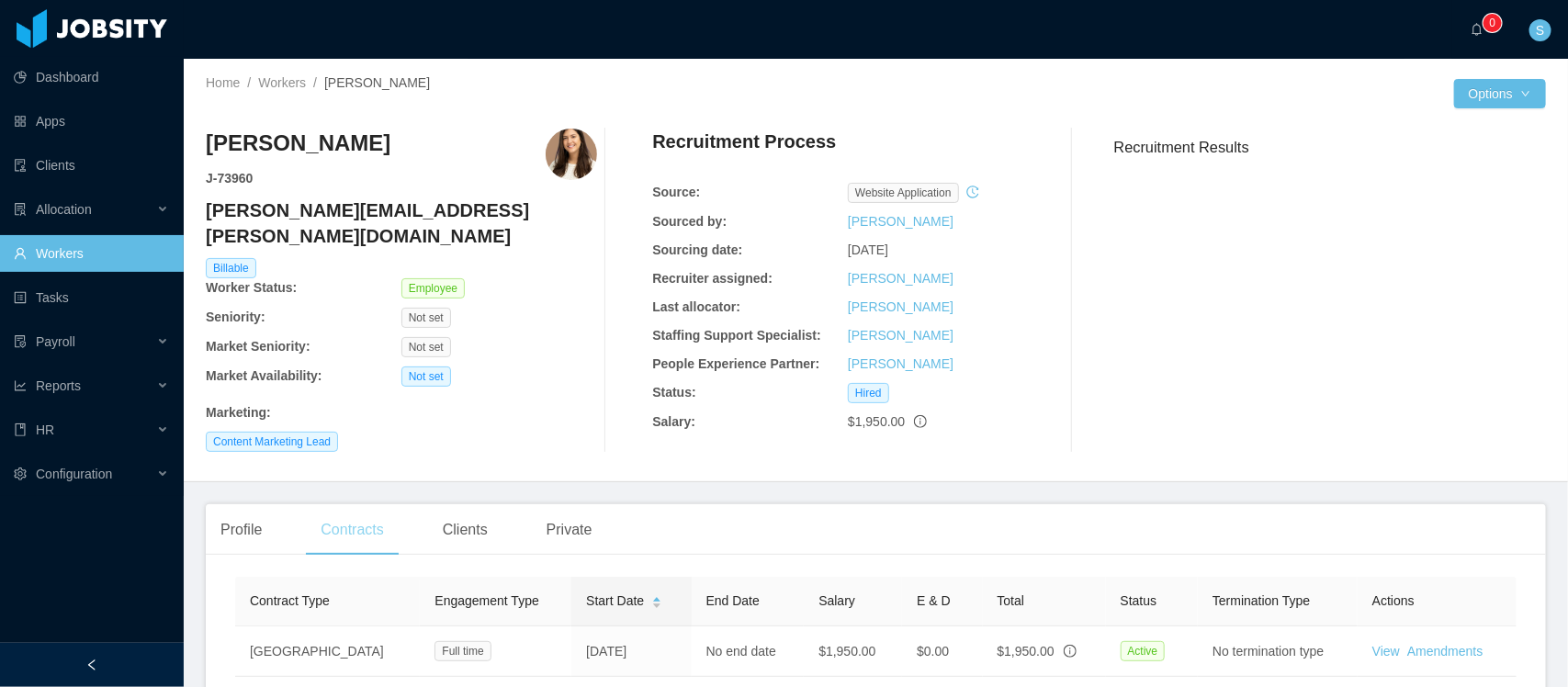
scroll to position [115, 0]
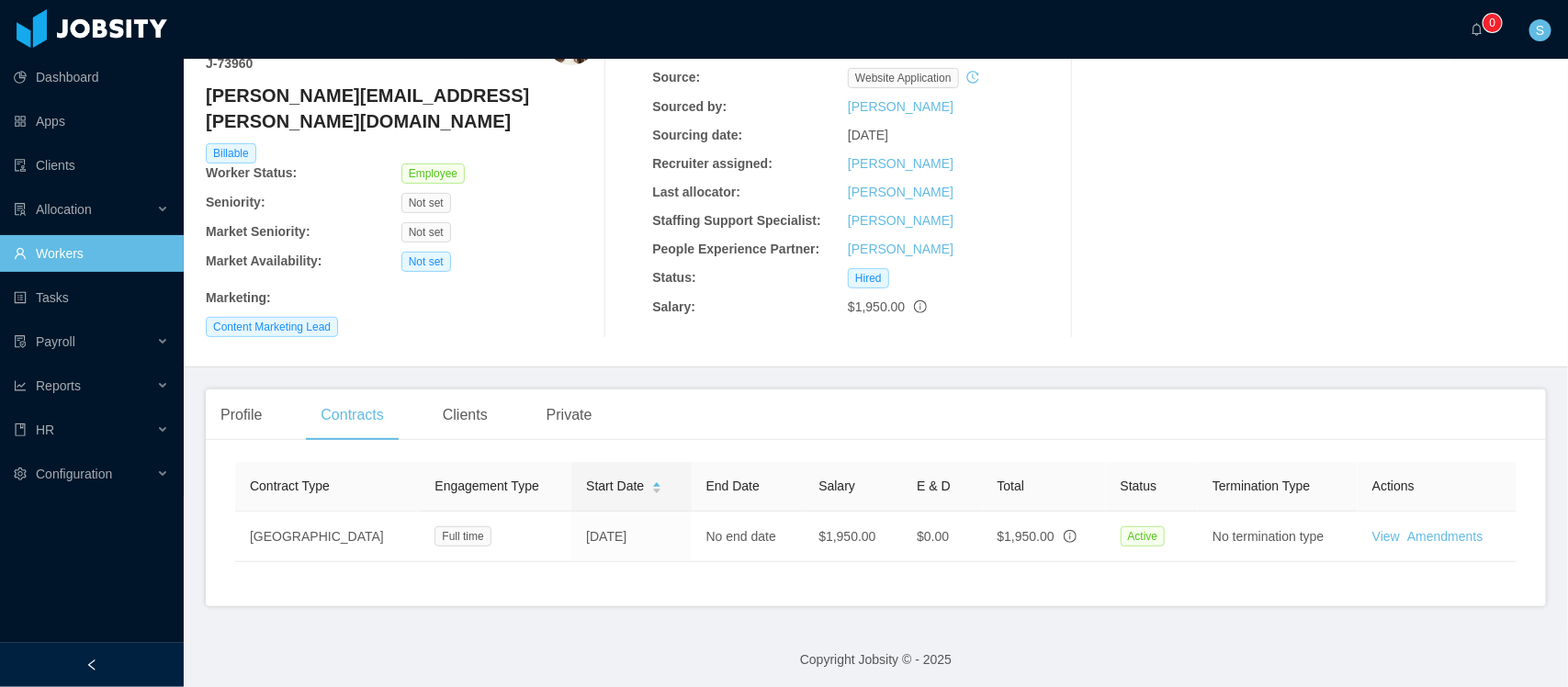
click at [331, 99] on h4 "[PERSON_NAME][EMAIL_ADDRESS][PERSON_NAME][DOMAIN_NAME]" at bounding box center [402, 108] width 392 height 52
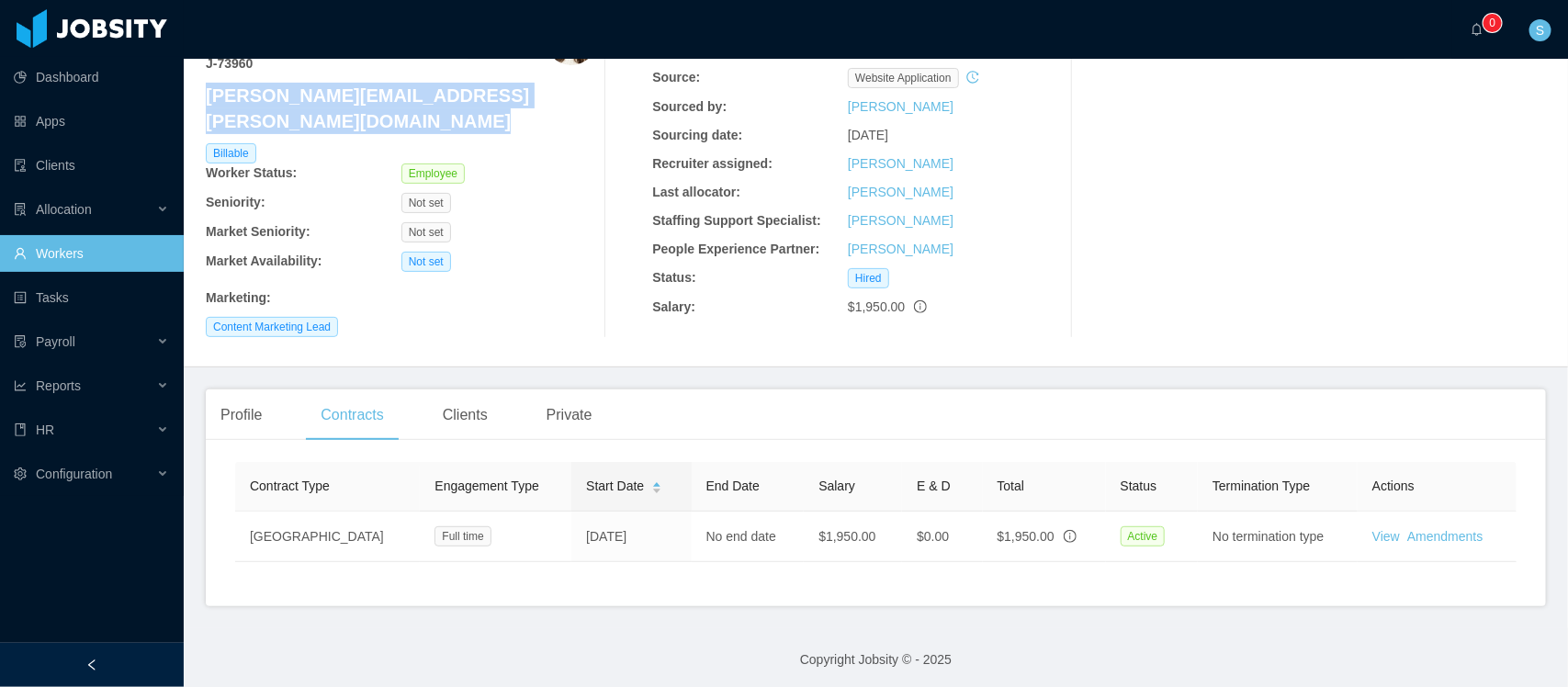
click at [331, 99] on h4 "[PERSON_NAME][EMAIL_ADDRESS][PERSON_NAME][DOMAIN_NAME]" at bounding box center [402, 108] width 392 height 52
copy h4 "[PERSON_NAME][EMAIL_ADDRESS][PERSON_NAME][DOMAIN_NAME]"
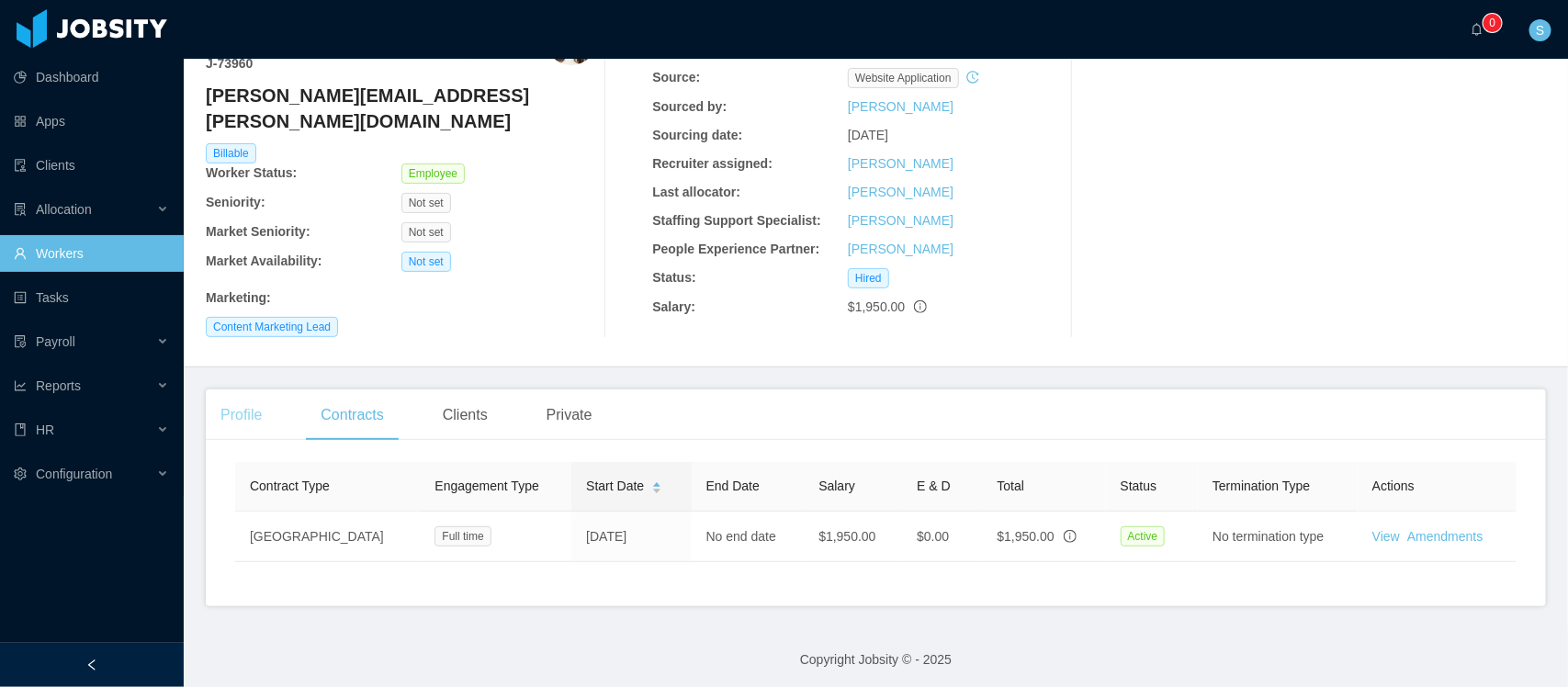
click at [247, 416] on div "Profile" at bounding box center [241, 415] width 71 height 52
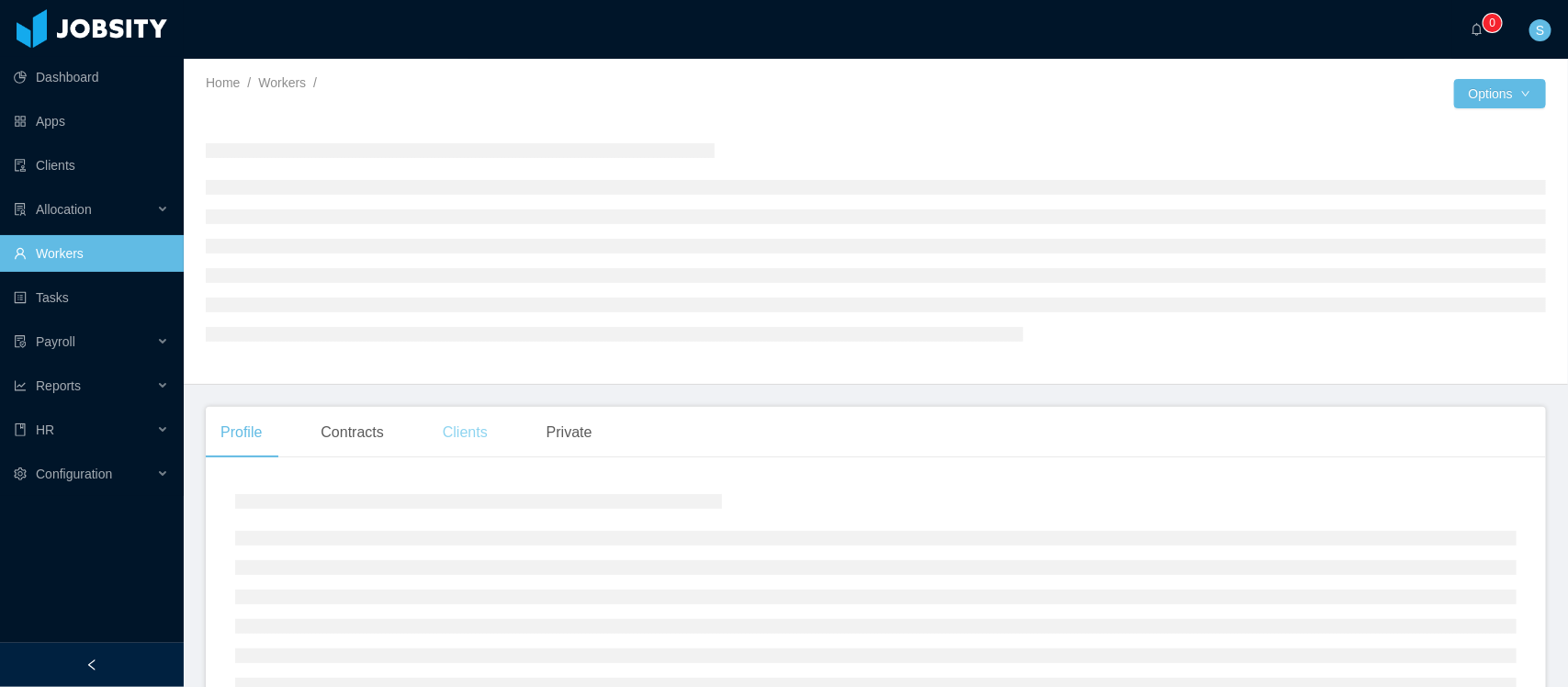
click at [480, 434] on div "Clients" at bounding box center [465, 433] width 74 height 52
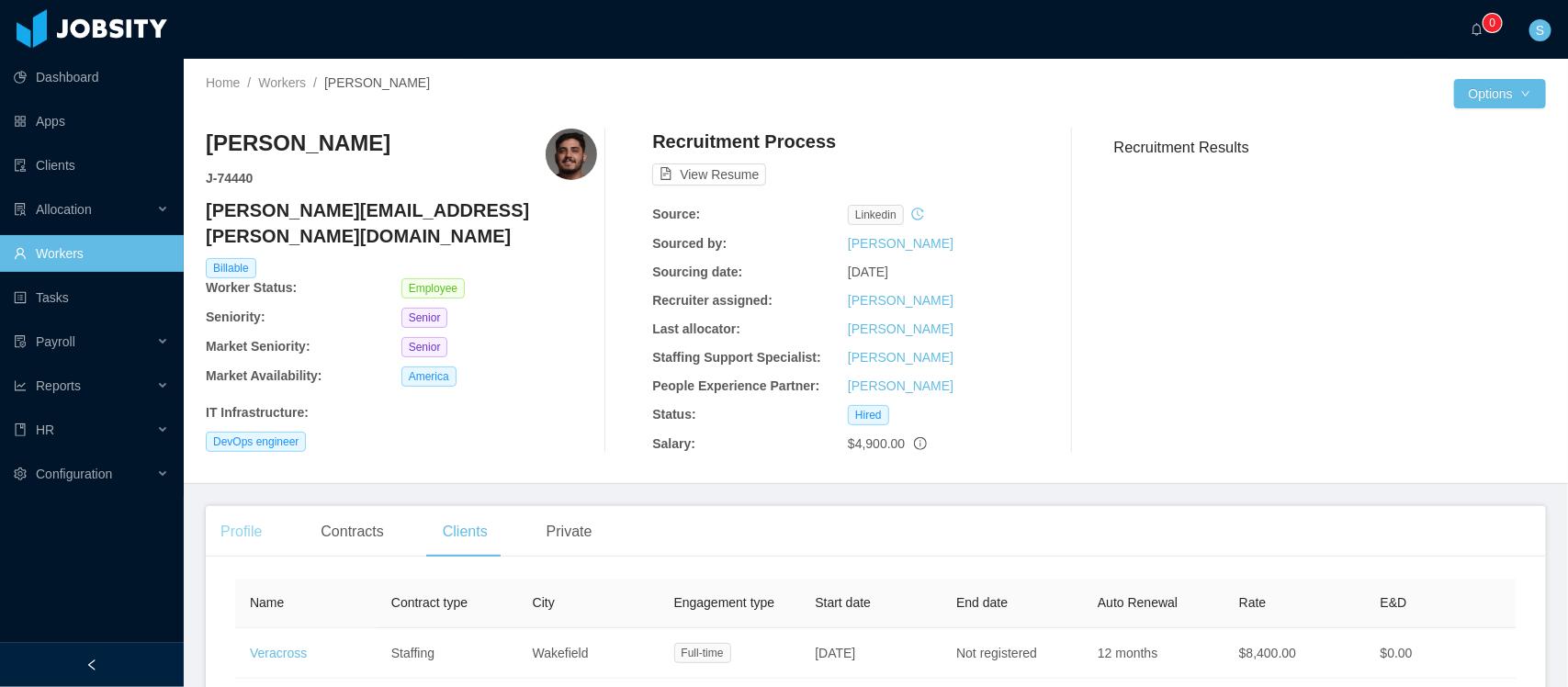
click at [249, 531] on div "Profile" at bounding box center [241, 531] width 71 height 52
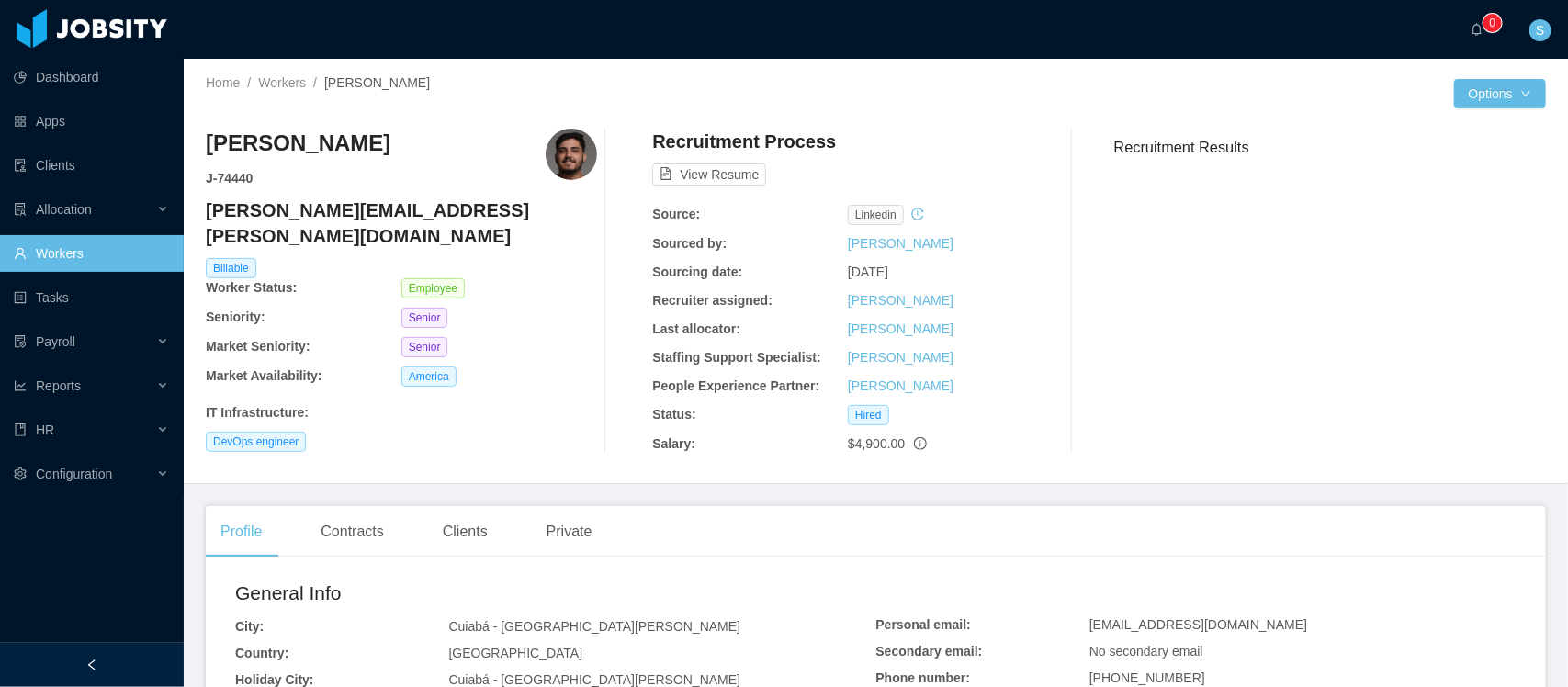
click at [374, 213] on h4 "ricardo.almeida@jobsity.com" at bounding box center [402, 223] width 392 height 52
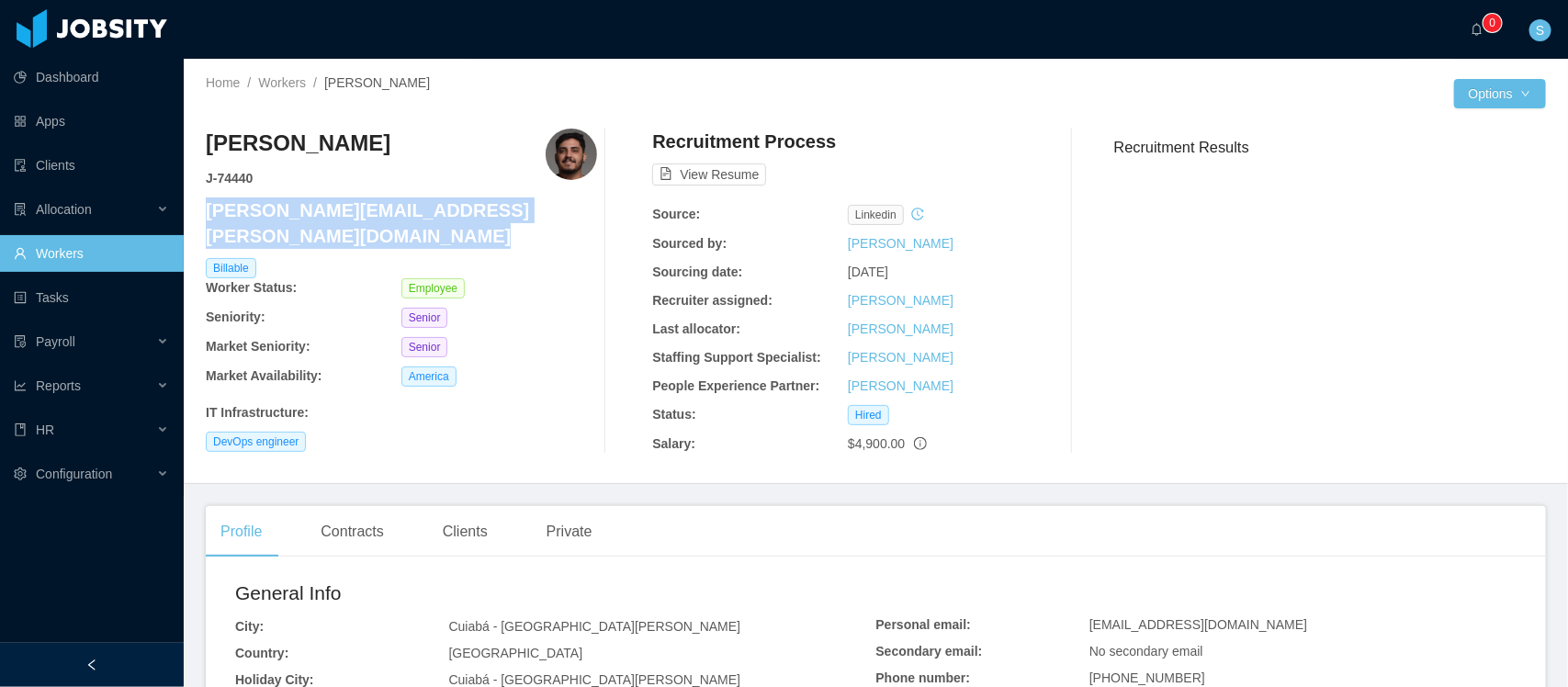
click at [374, 213] on h4 "ricardo.almeida@jobsity.com" at bounding box center [402, 223] width 392 height 52
copy h4 "ricardo.almeida@jobsity.com"
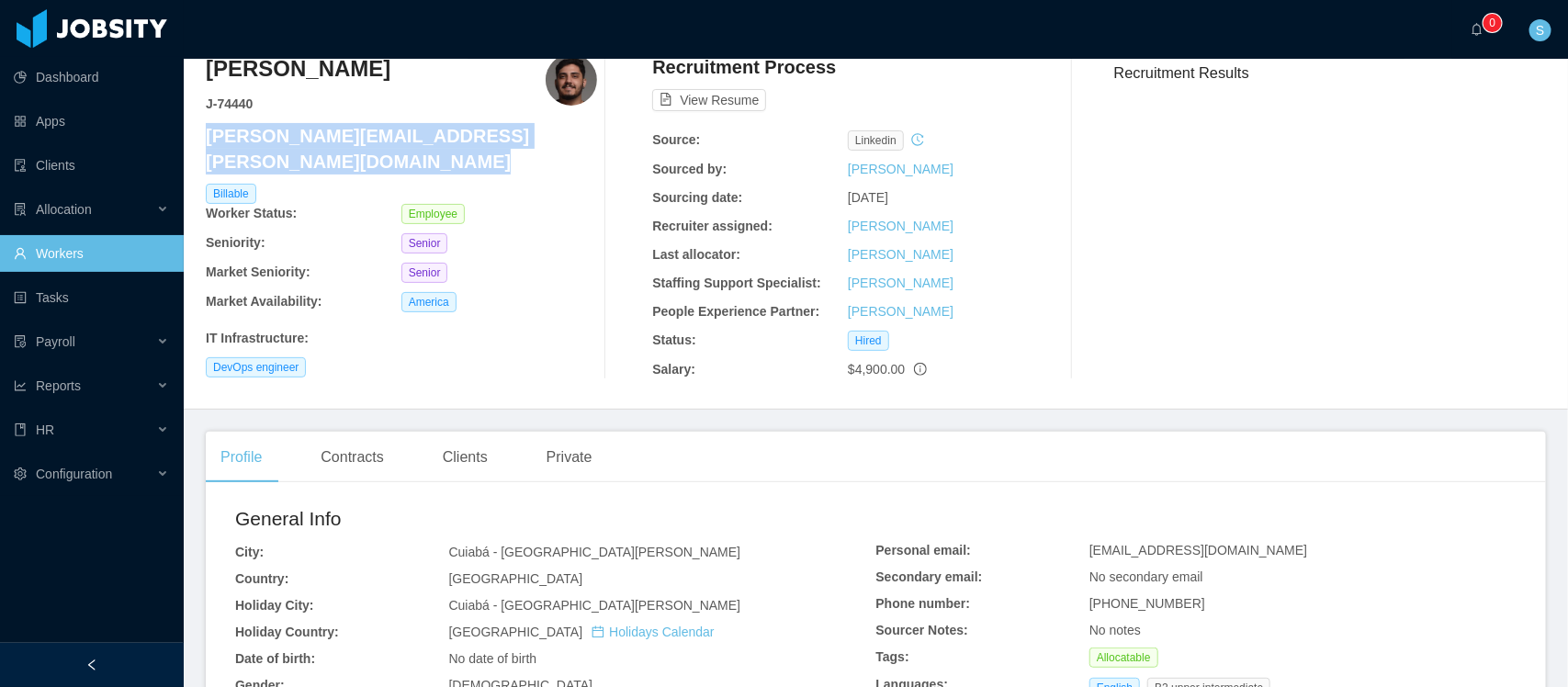
scroll to position [115, 0]
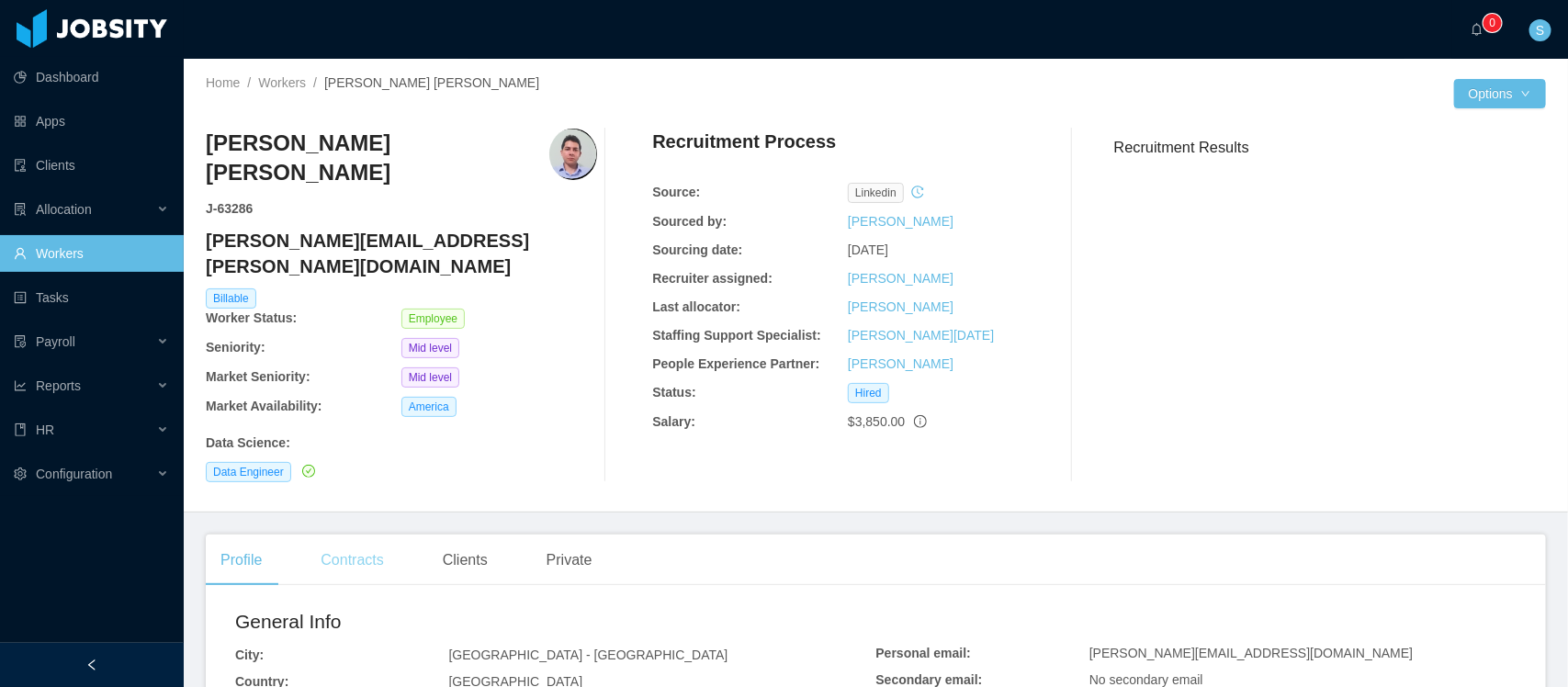
click at [365, 535] on div "Contracts" at bounding box center [352, 560] width 92 height 52
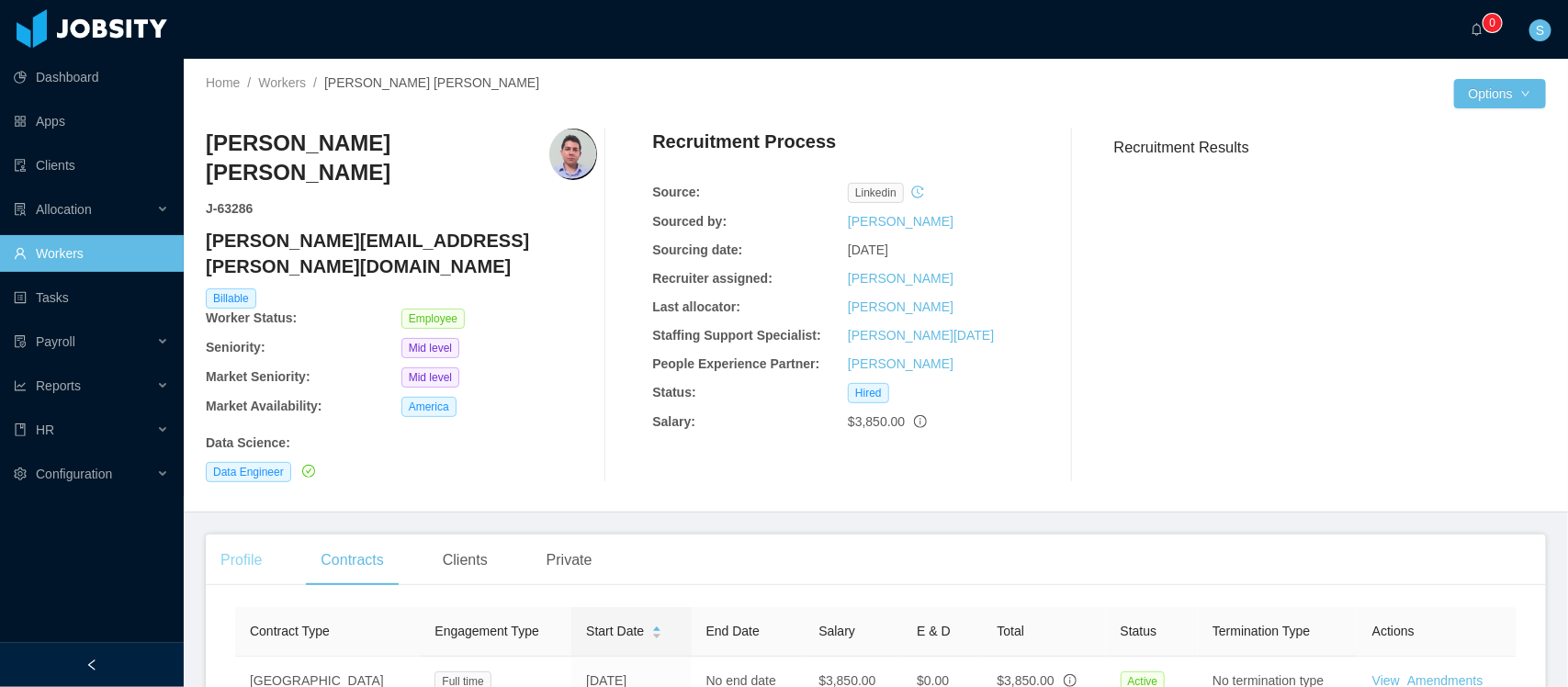
click at [234, 535] on div "Profile" at bounding box center [241, 560] width 71 height 52
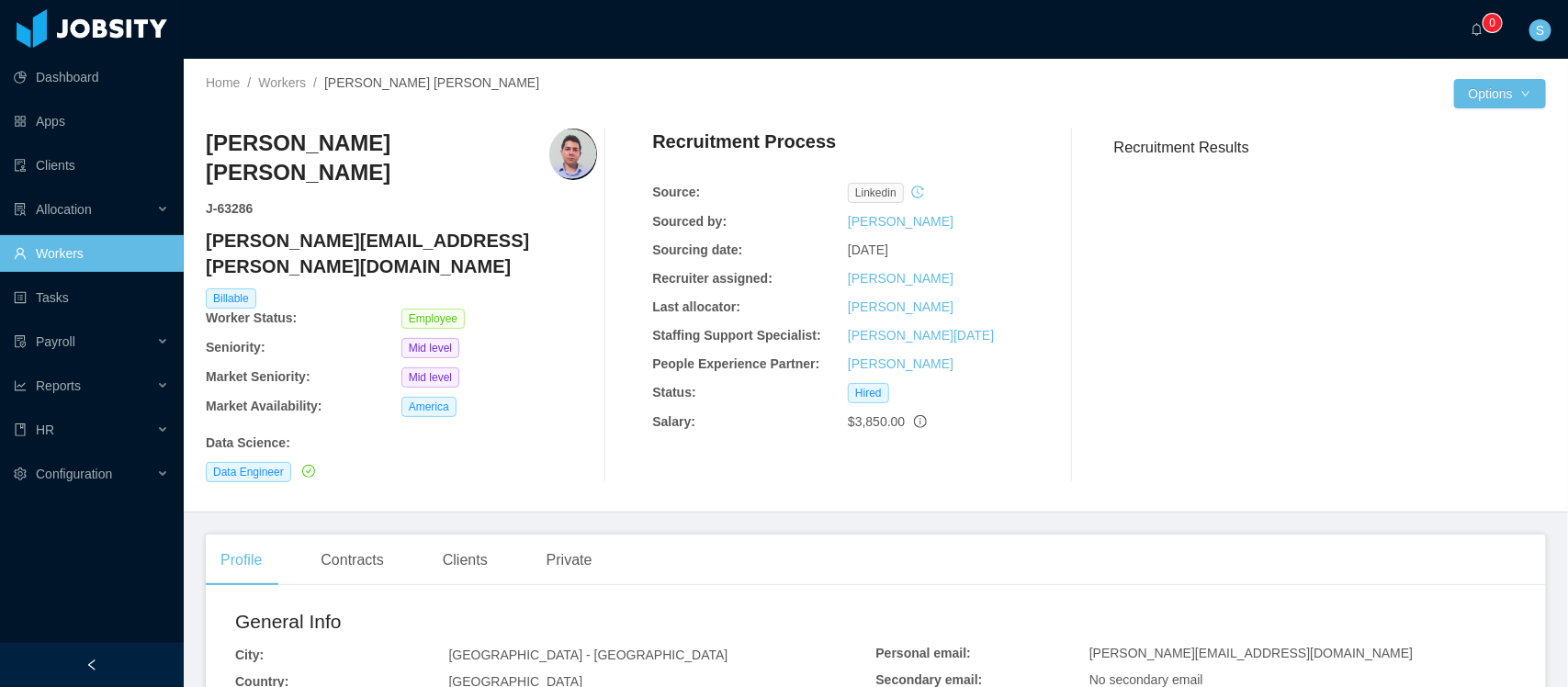
click at [325, 228] on h4 "[PERSON_NAME][EMAIL_ADDRESS][PERSON_NAME][DOMAIN_NAME]" at bounding box center [402, 253] width 392 height 52
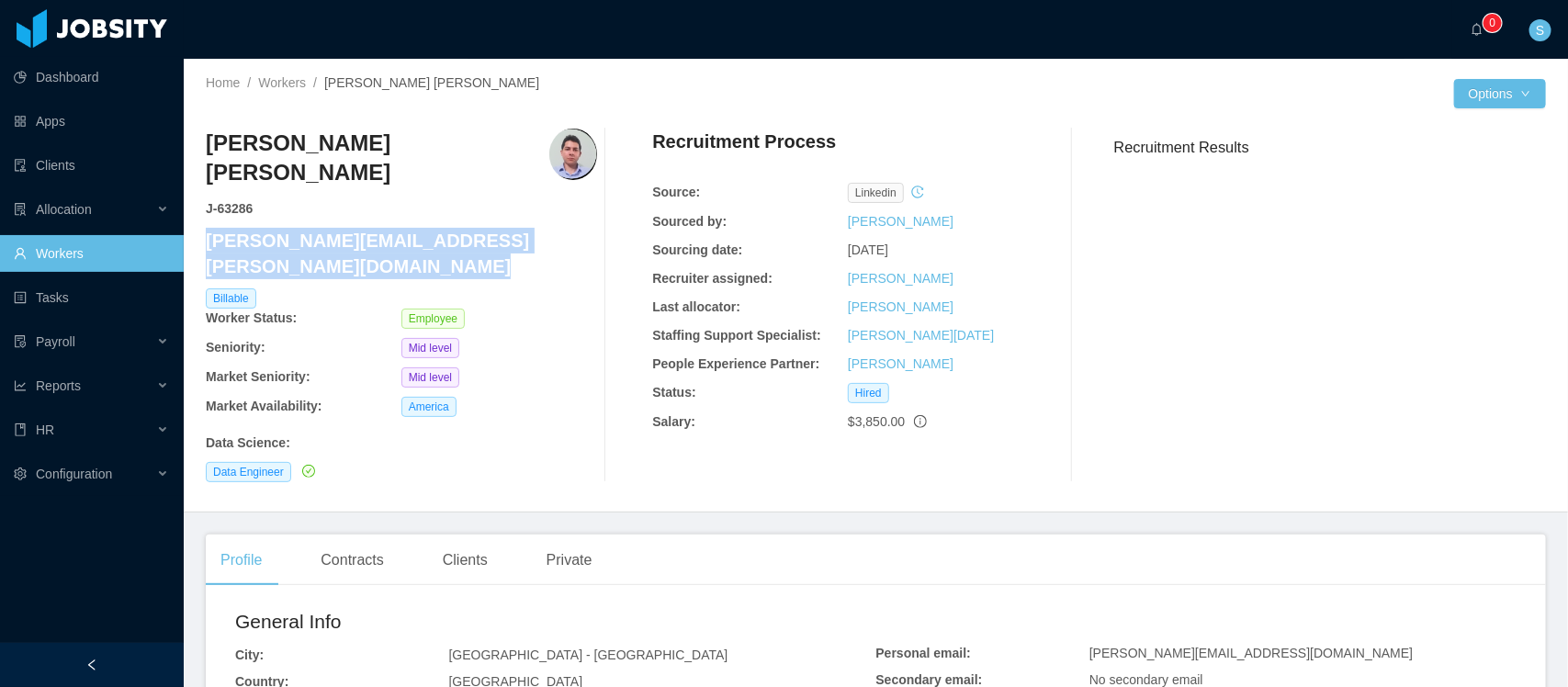
click at [325, 228] on h4 "[PERSON_NAME][EMAIL_ADDRESS][PERSON_NAME][DOMAIN_NAME]" at bounding box center [402, 253] width 392 height 52
copy h4 "[PERSON_NAME][EMAIL_ADDRESS][PERSON_NAME][DOMAIN_NAME]"
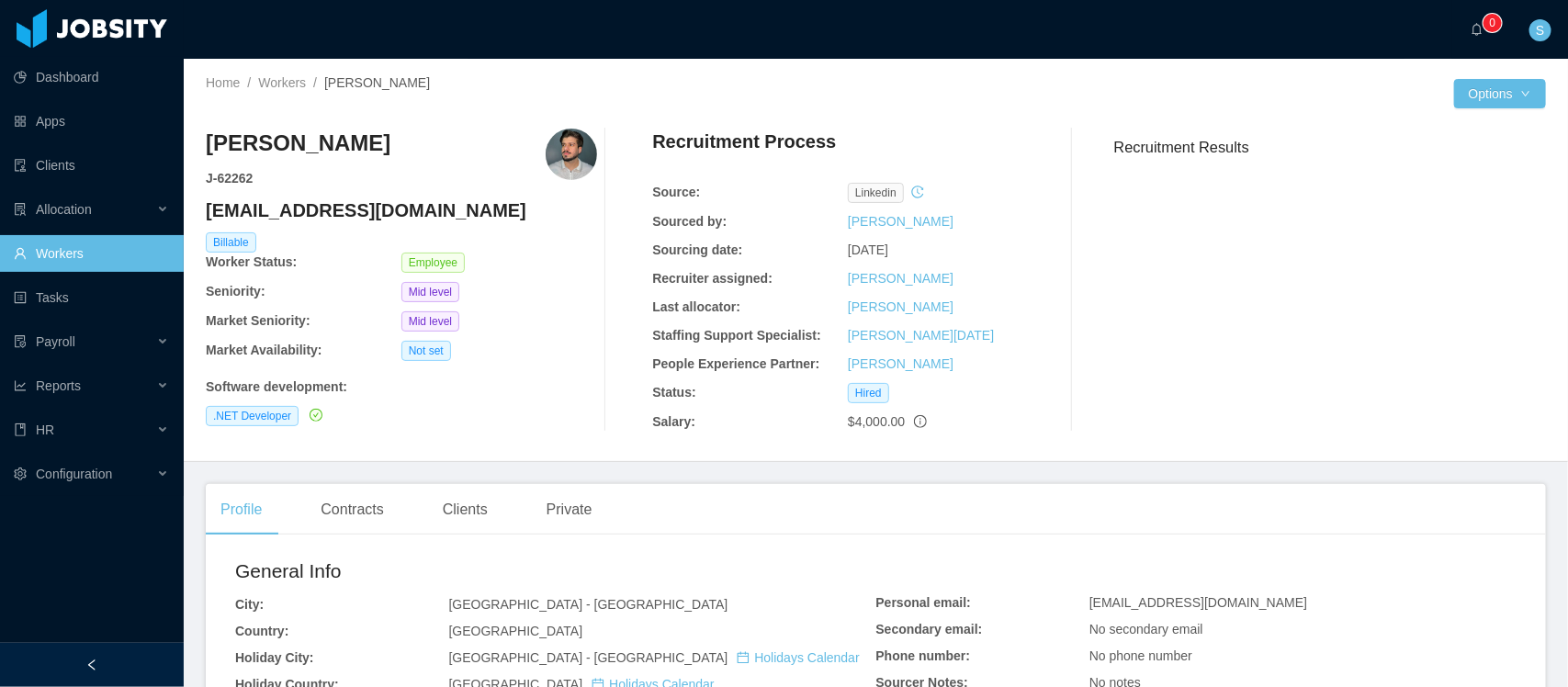
click at [377, 207] on h4 "telmo.bezerra@jobsity.com" at bounding box center [402, 210] width 392 height 25
copy h4 "telmo.bezerra@jobsity.com"
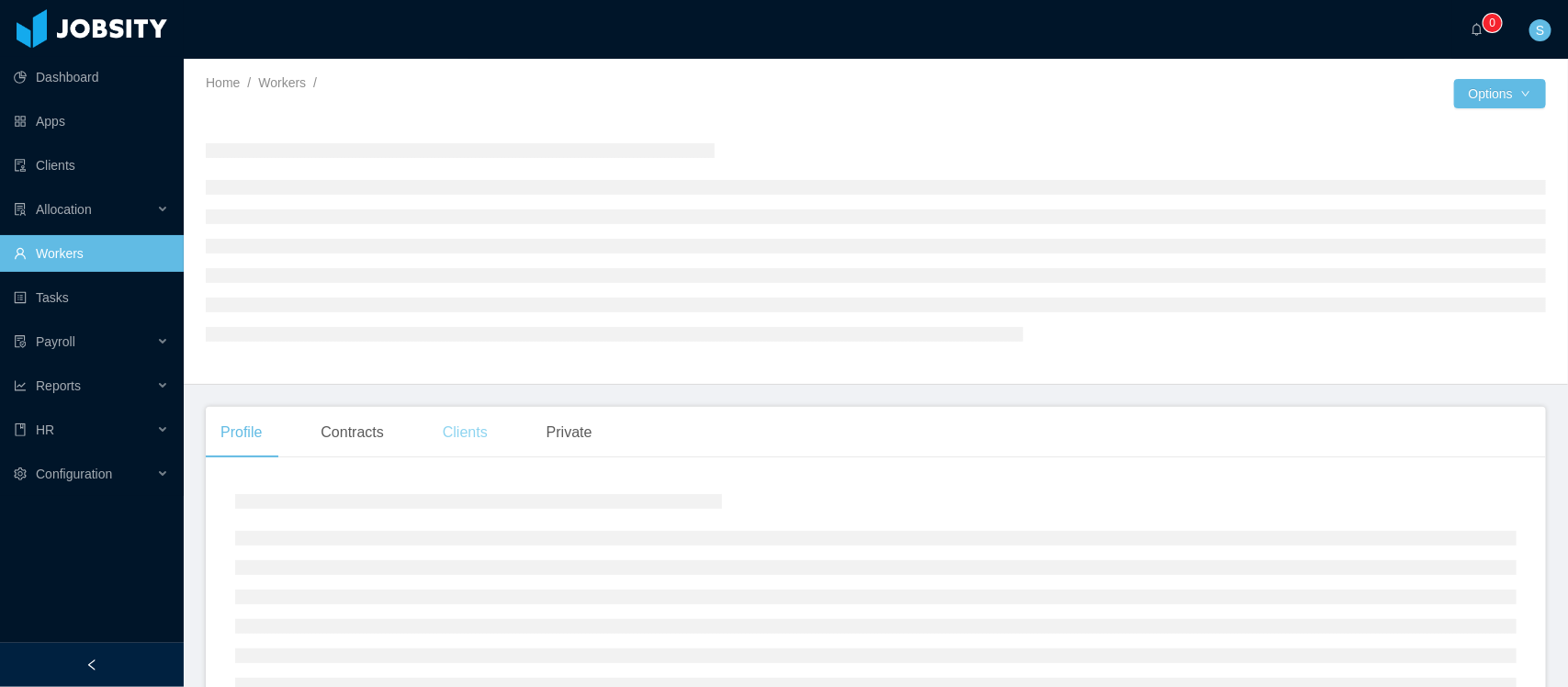
click at [469, 439] on div "Clients" at bounding box center [465, 433] width 74 height 52
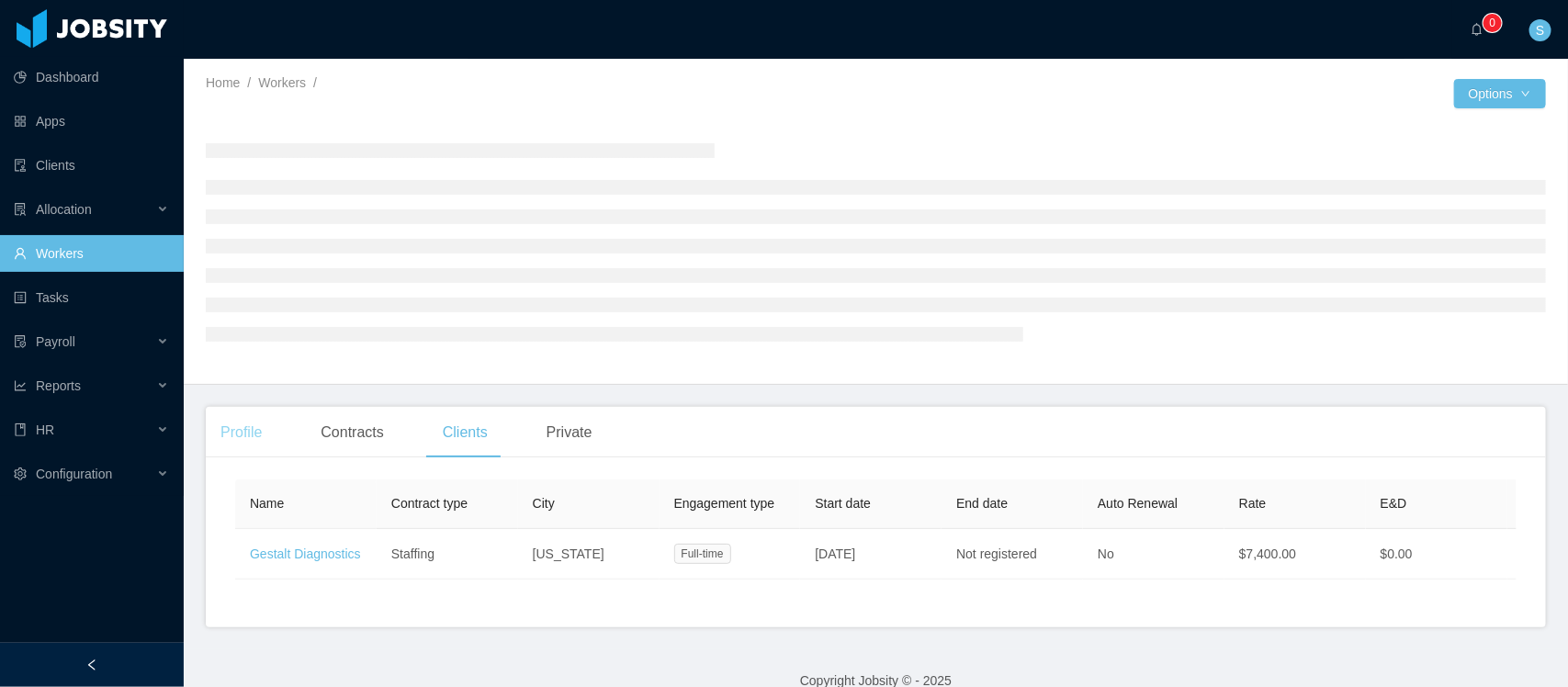
click at [225, 440] on div "Profile" at bounding box center [241, 433] width 71 height 52
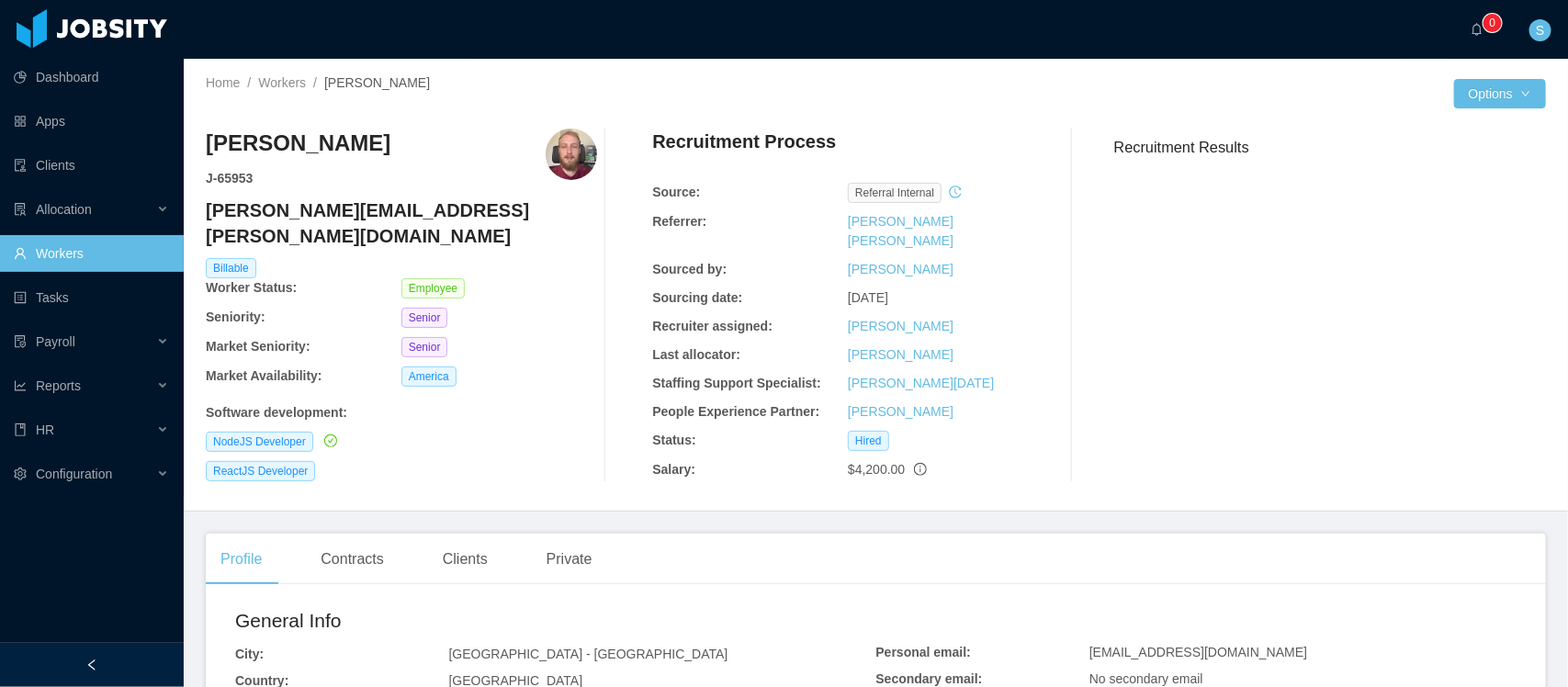
click at [291, 203] on h4 "[PERSON_NAME][EMAIL_ADDRESS][PERSON_NAME][DOMAIN_NAME]" at bounding box center [402, 223] width 392 height 52
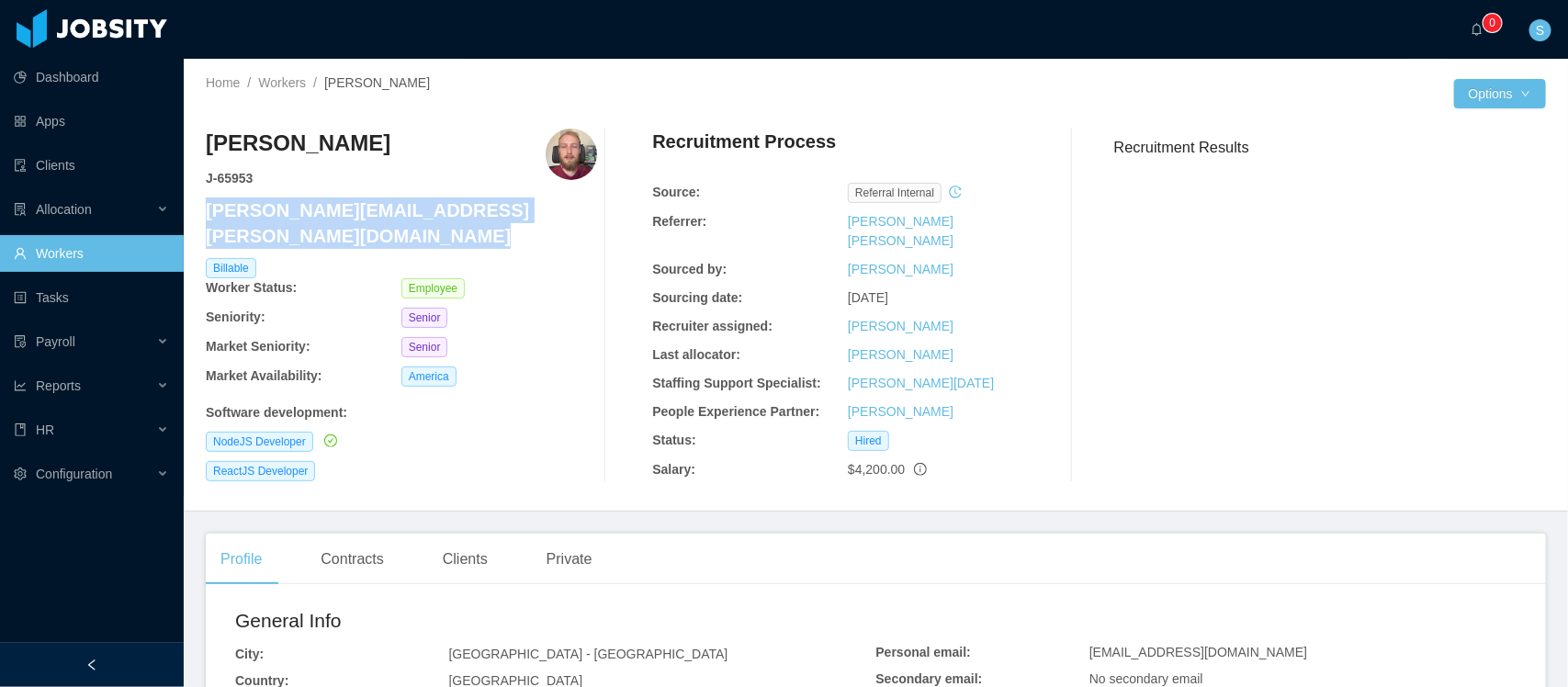
click at [291, 203] on h4 "[PERSON_NAME][EMAIL_ADDRESS][PERSON_NAME][DOMAIN_NAME]" at bounding box center [402, 223] width 392 height 52
copy h4 "[PERSON_NAME][EMAIL_ADDRESS][PERSON_NAME][DOMAIN_NAME]"
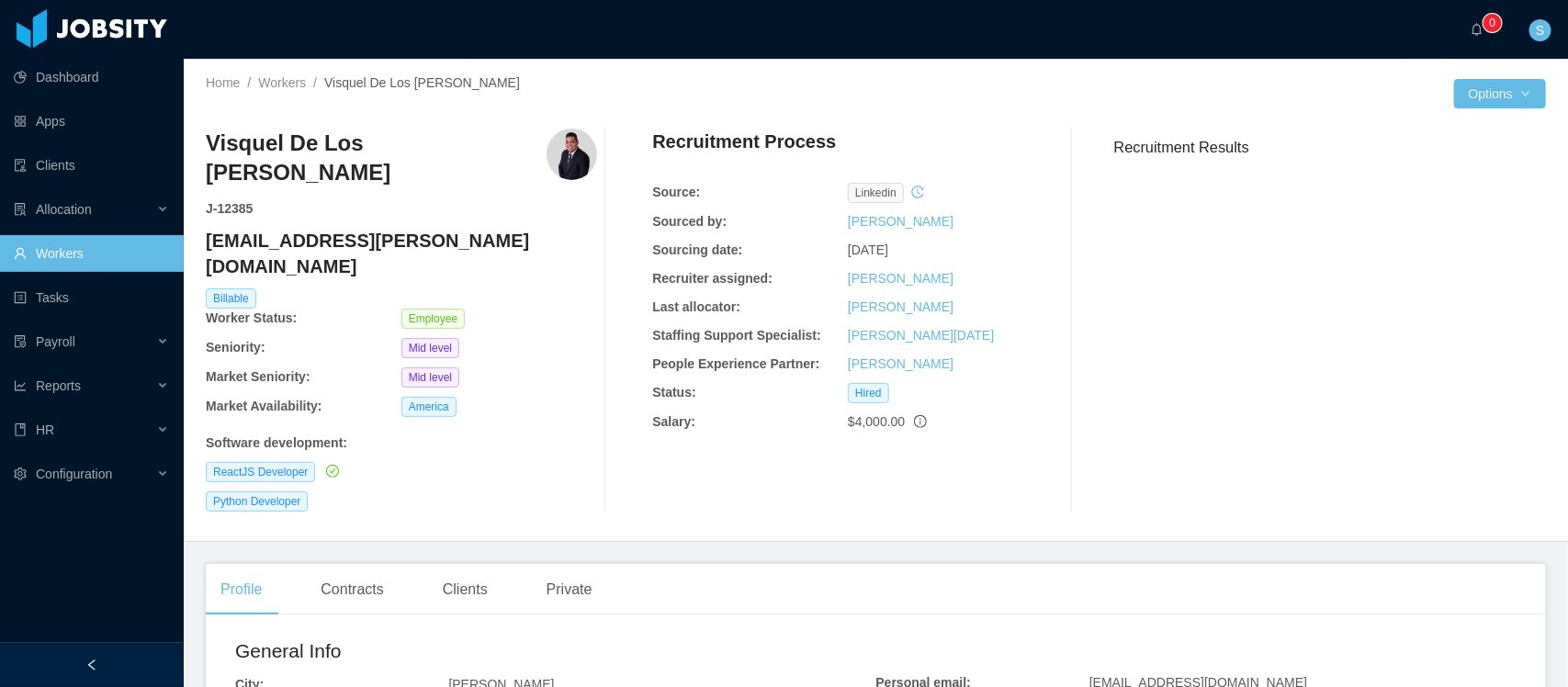
click at [320, 228] on h4 "visquel.morel@jobsity.com" at bounding box center [402, 253] width 392 height 52
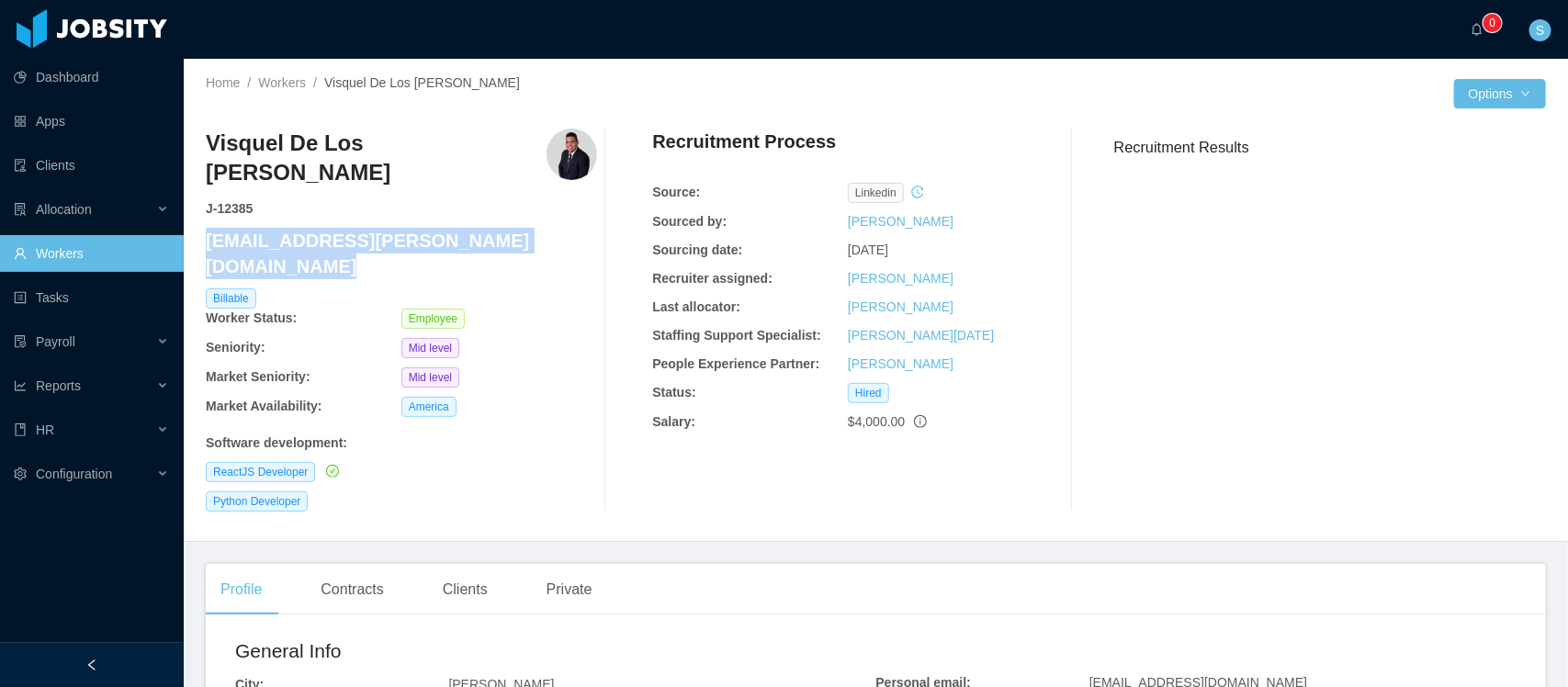
click at [320, 228] on h4 "visquel.morel@jobsity.com" at bounding box center [402, 253] width 392 height 52
copy h4 "visquel.morel@jobsity.com"
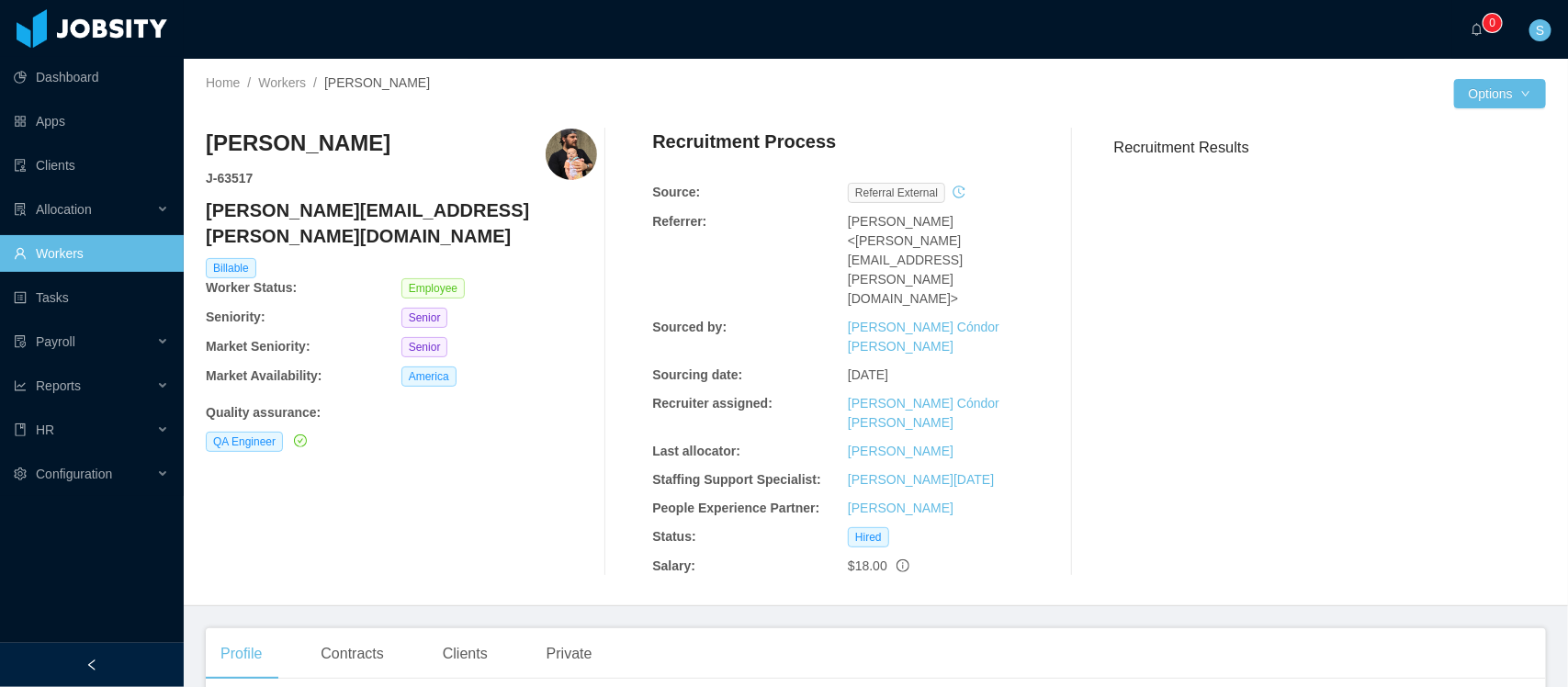
click at [336, 212] on h4 "[PERSON_NAME][EMAIL_ADDRESS][PERSON_NAME][DOMAIN_NAME]" at bounding box center [402, 223] width 392 height 52
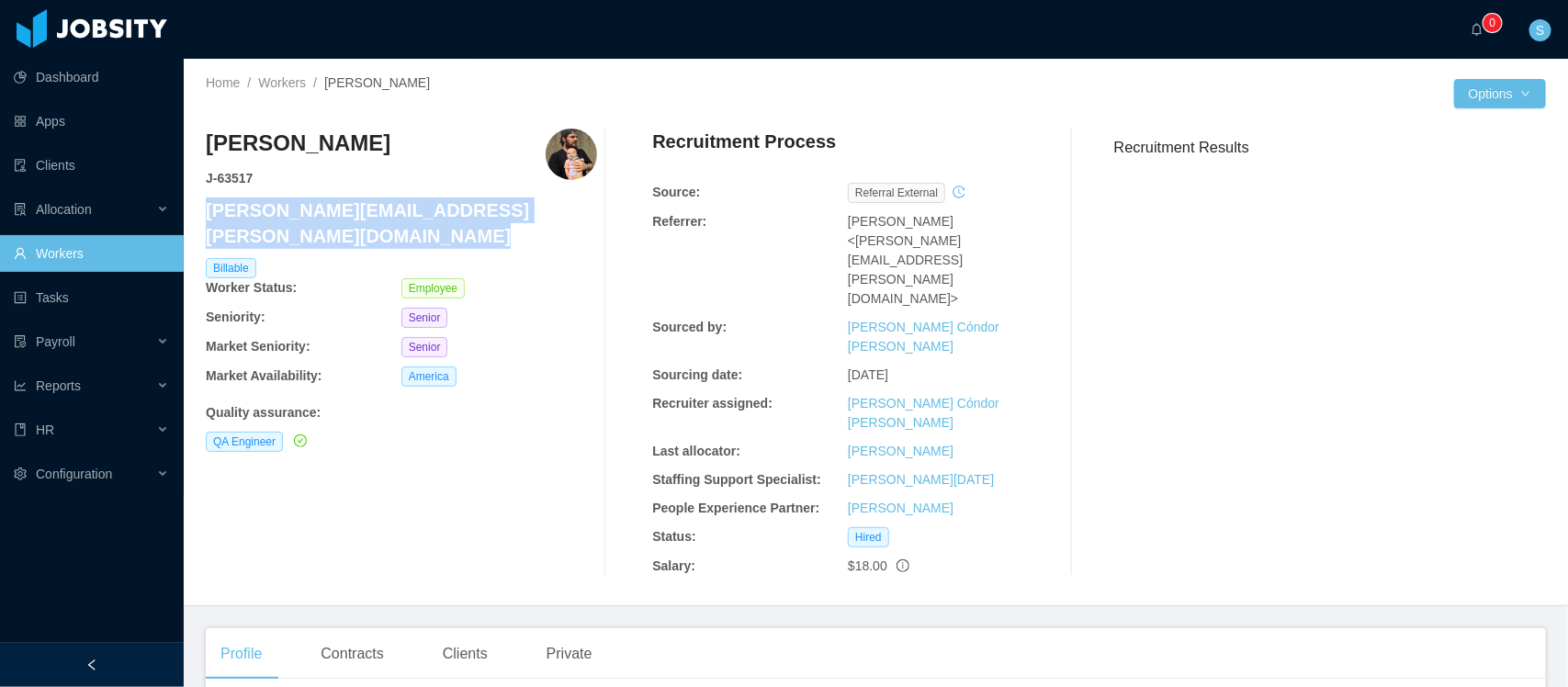
click at [336, 212] on h4 "[PERSON_NAME][EMAIL_ADDRESS][PERSON_NAME][DOMAIN_NAME]" at bounding box center [402, 223] width 392 height 52
copy h4 "[PERSON_NAME][EMAIL_ADDRESS][PERSON_NAME][DOMAIN_NAME]"
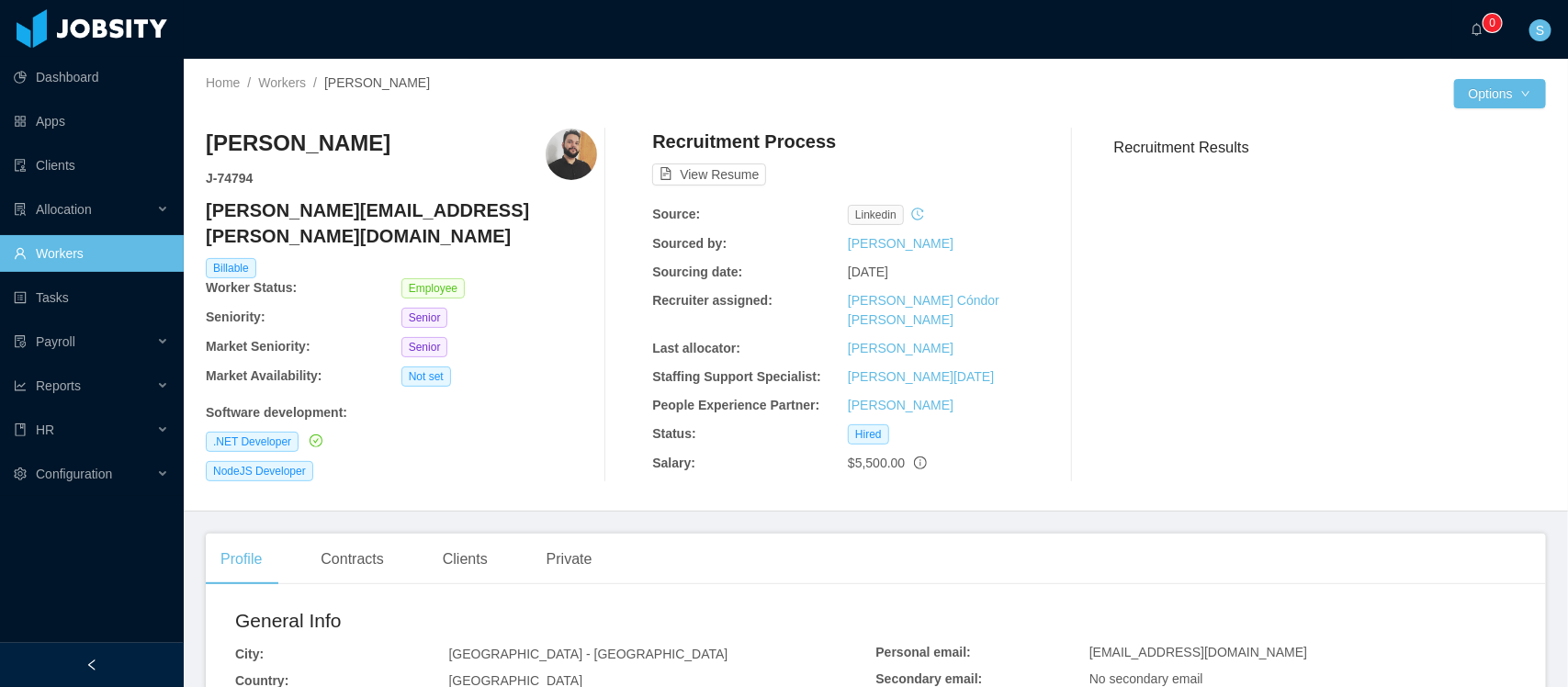
click at [338, 216] on h4 "julio.lemes@jobsity.com" at bounding box center [402, 223] width 392 height 52
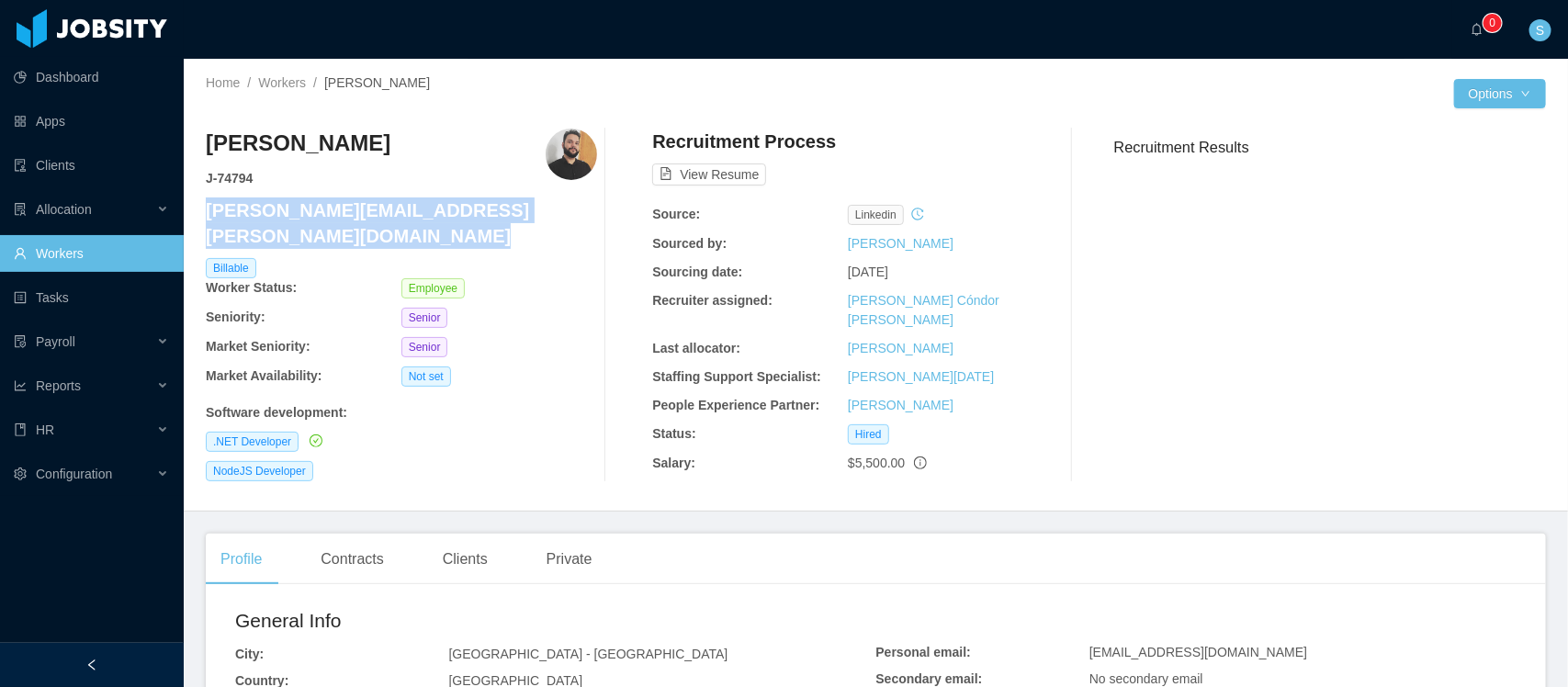
click at [338, 216] on h4 "julio.lemes@jobsity.com" at bounding box center [402, 223] width 392 height 52
copy h4 "julio.lemes@jobsity.com"
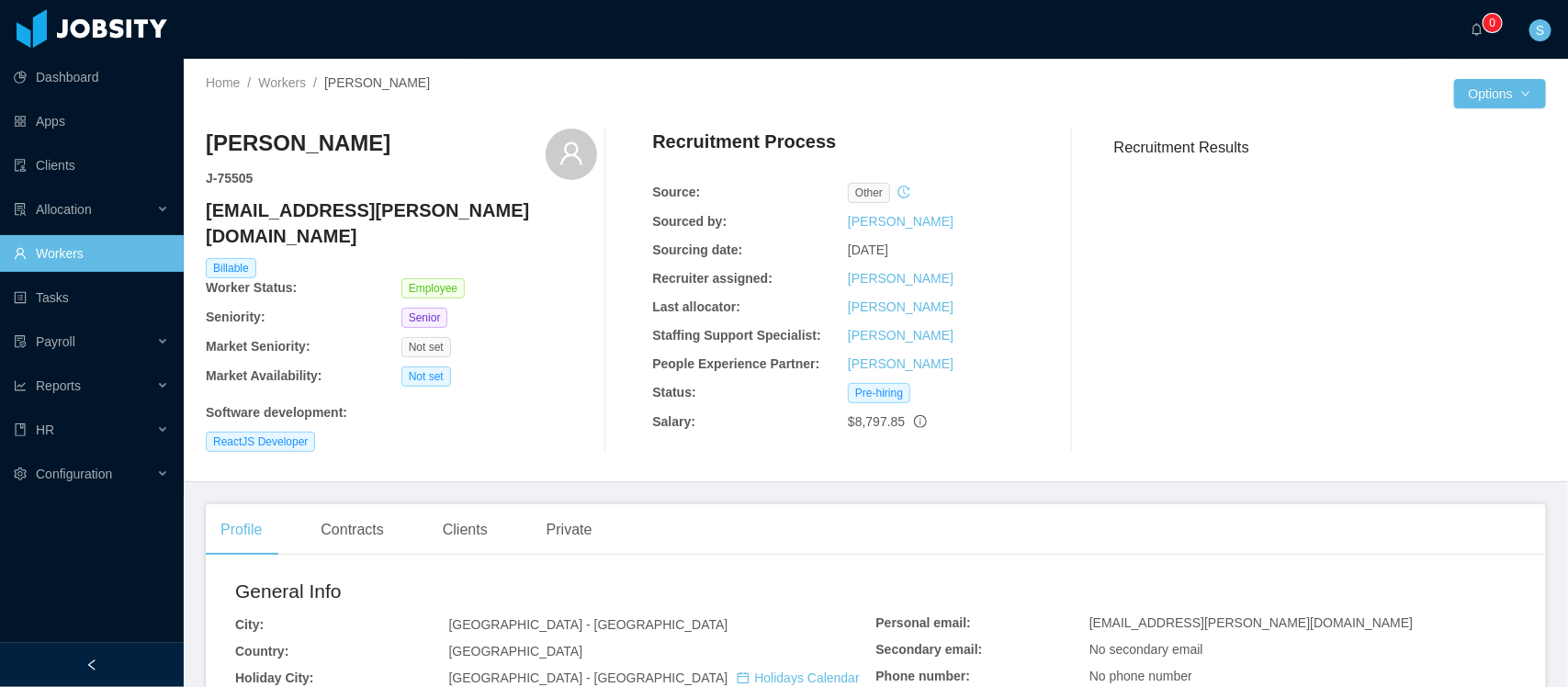
click at [315, 210] on h4 "[EMAIL_ADDRESS][PERSON_NAME][DOMAIN_NAME]" at bounding box center [402, 223] width 392 height 52
copy h4 "[EMAIL_ADDRESS][PERSON_NAME][DOMAIN_NAME]"
click at [332, 204] on h4 "[PERSON_NAME][EMAIL_ADDRESS][PERSON_NAME][DOMAIN_NAME]" at bounding box center [402, 223] width 392 height 52
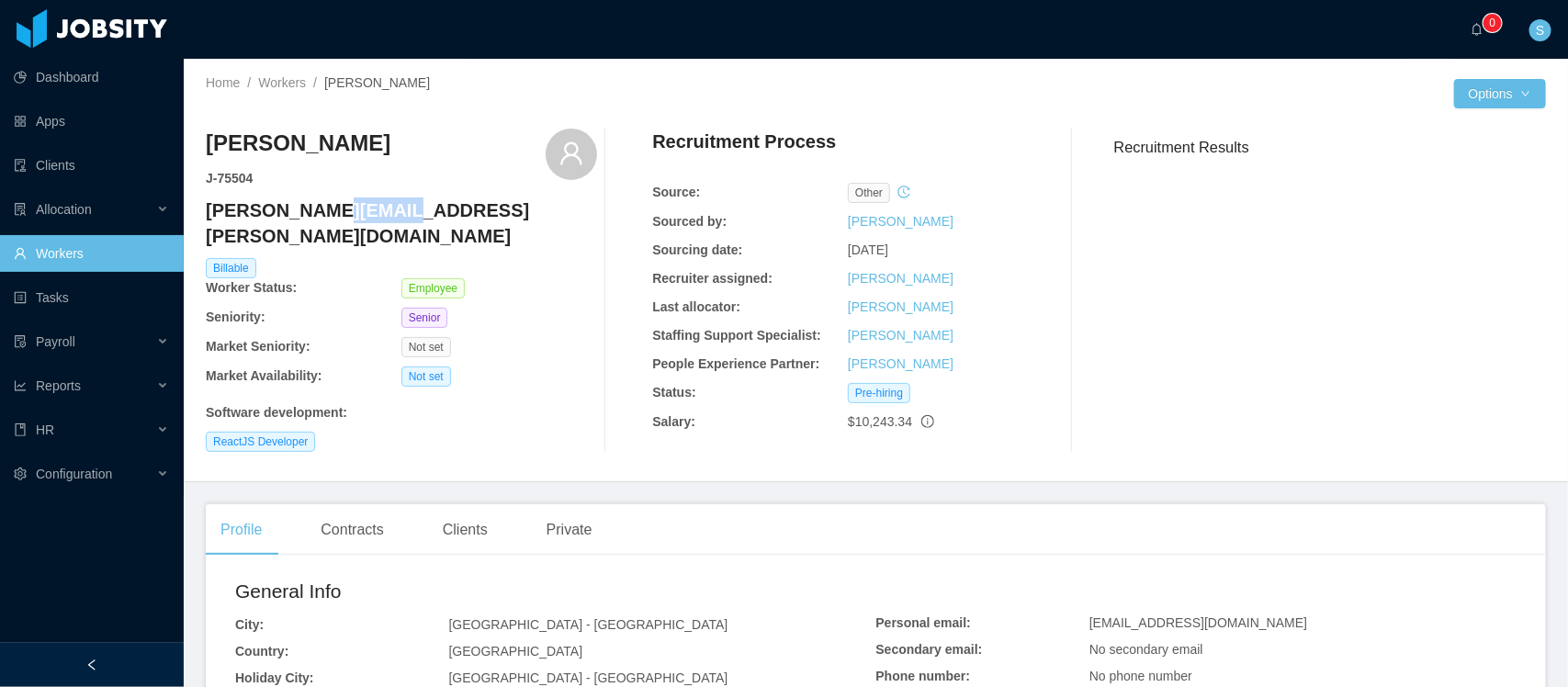
click at [332, 204] on h4 "[PERSON_NAME][EMAIL_ADDRESS][PERSON_NAME][DOMAIN_NAME]" at bounding box center [402, 223] width 392 height 52
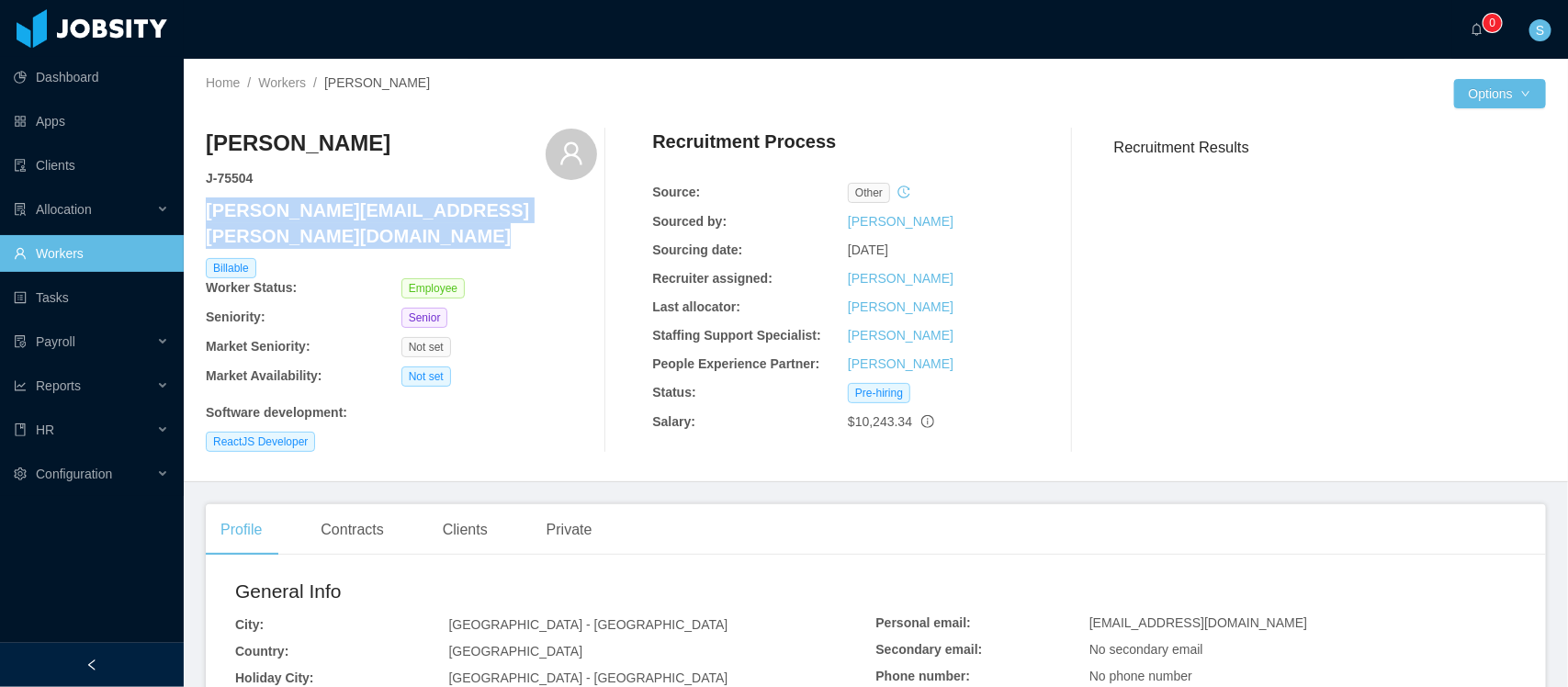
click at [332, 204] on h4 "brian.rollo@jobsity.com" at bounding box center [402, 223] width 392 height 52
copy h4 "brian.rollo@jobsity.com"
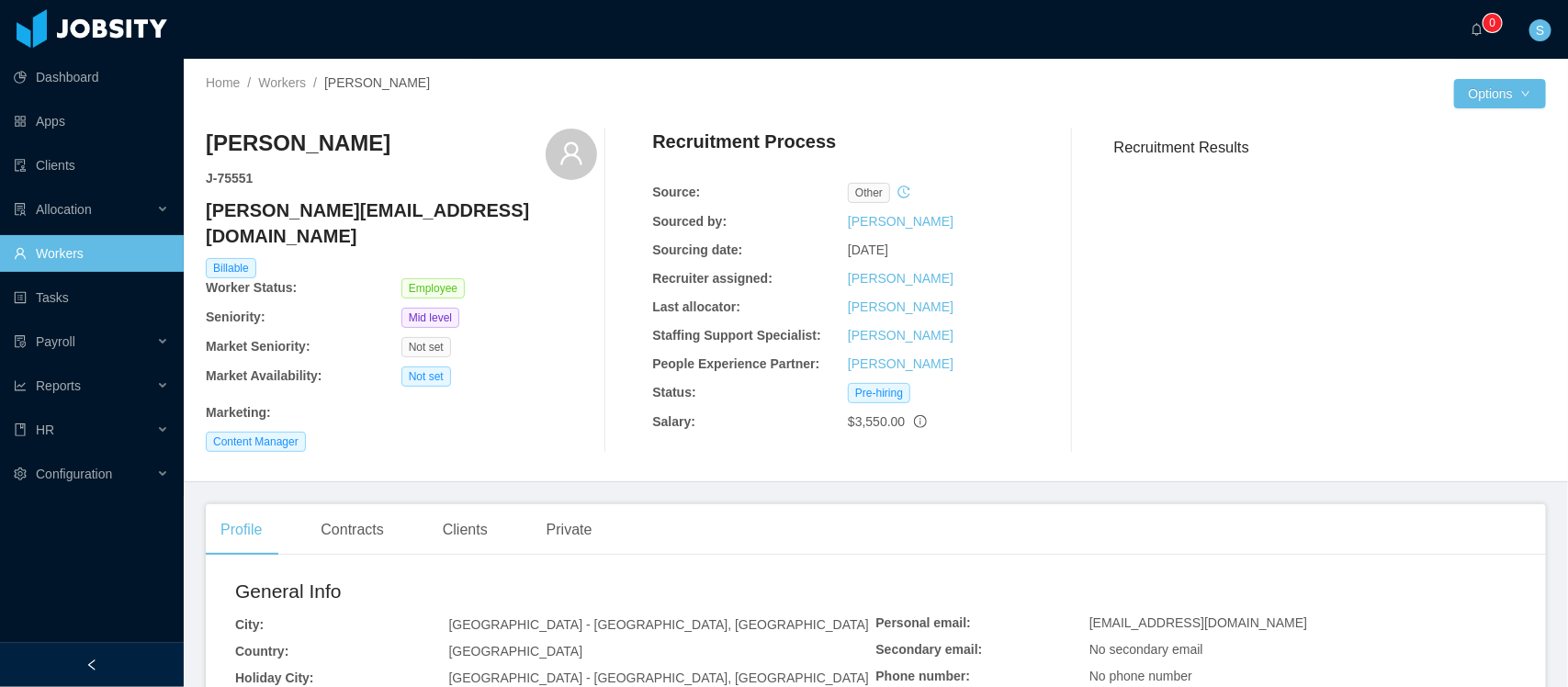
click at [296, 205] on h4 "[PERSON_NAME][EMAIL_ADDRESS][DOMAIN_NAME]" at bounding box center [402, 223] width 392 height 52
click at [296, 205] on h4 "manuela.gargiulo@jobsity.com" at bounding box center [402, 223] width 392 height 52
copy h4 "manuela.gargiulo@jobsity.com"
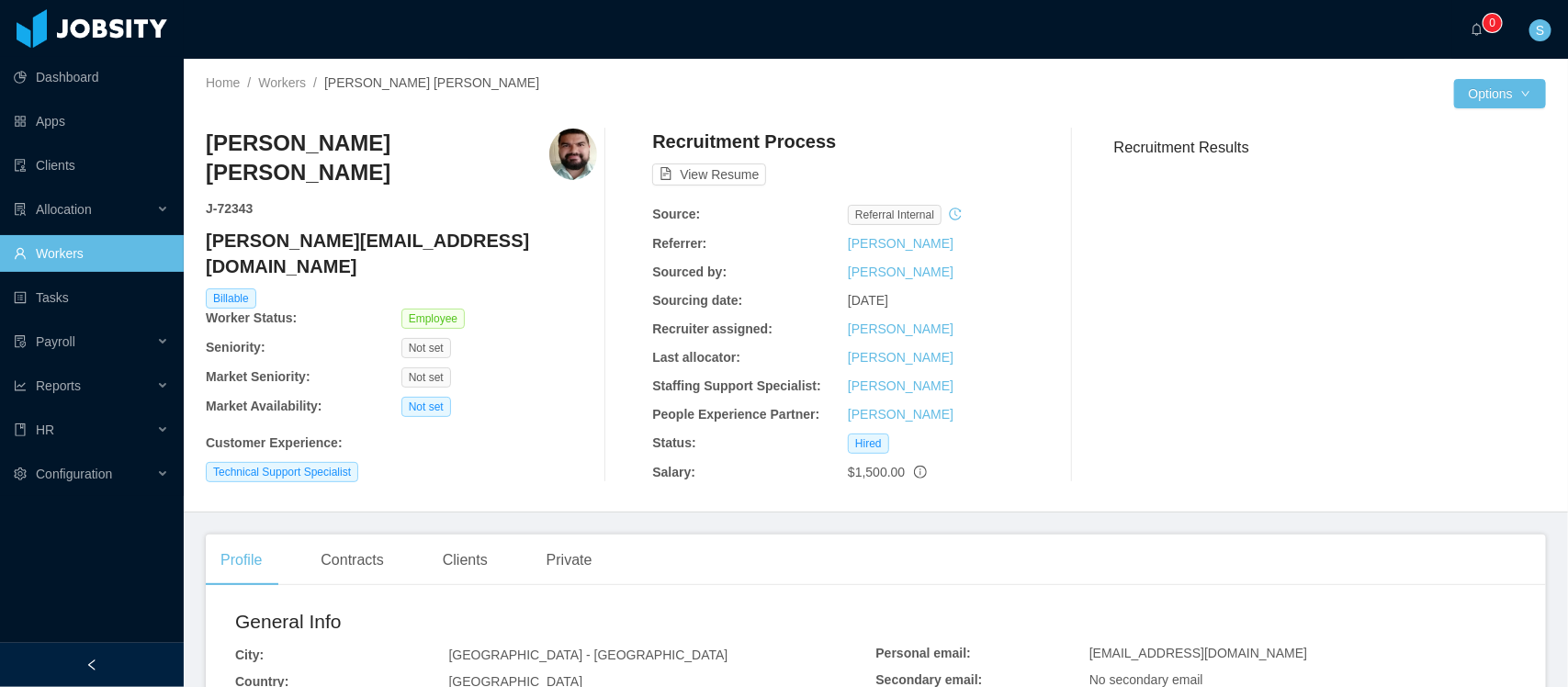
click at [338, 228] on h4 "[PERSON_NAME][EMAIL_ADDRESS][DOMAIN_NAME]" at bounding box center [402, 253] width 392 height 52
copy h4 "[PERSON_NAME][EMAIL_ADDRESS][DOMAIN_NAME]"
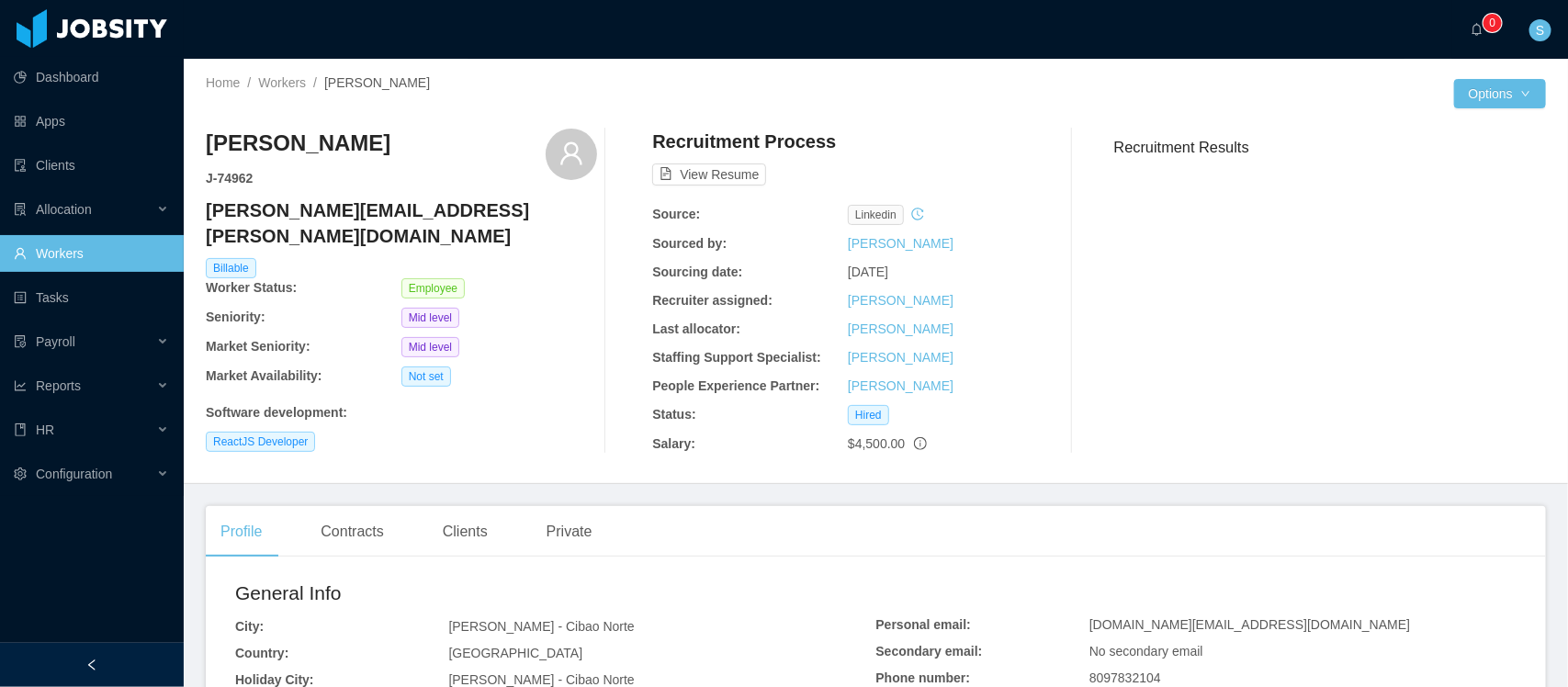
click at [272, 210] on h4 "[PERSON_NAME][EMAIL_ADDRESS][PERSON_NAME][DOMAIN_NAME]" at bounding box center [402, 223] width 392 height 52
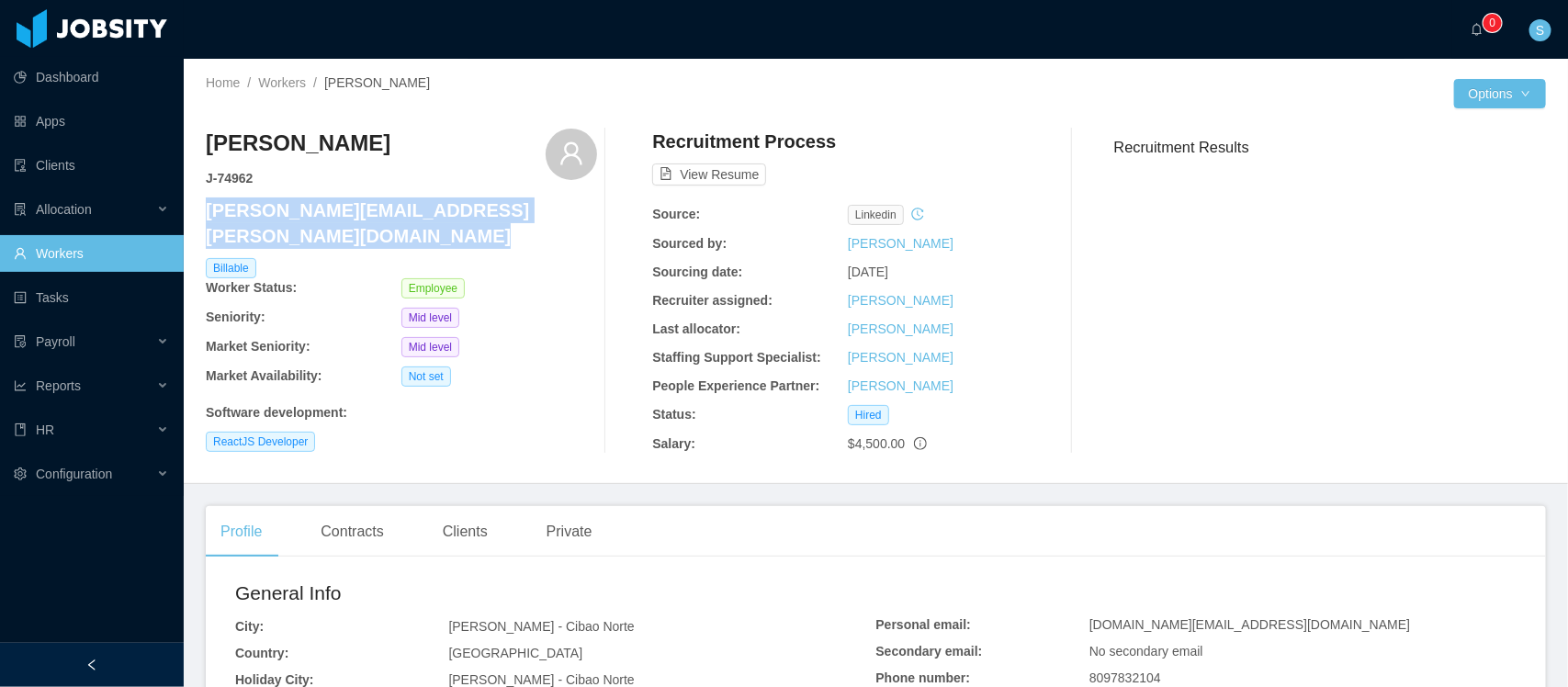
click at [272, 210] on h4 "[PERSON_NAME][EMAIL_ADDRESS][PERSON_NAME][DOMAIN_NAME]" at bounding box center [402, 223] width 392 height 52
copy h4 "[PERSON_NAME][EMAIL_ADDRESS][PERSON_NAME][DOMAIN_NAME]"
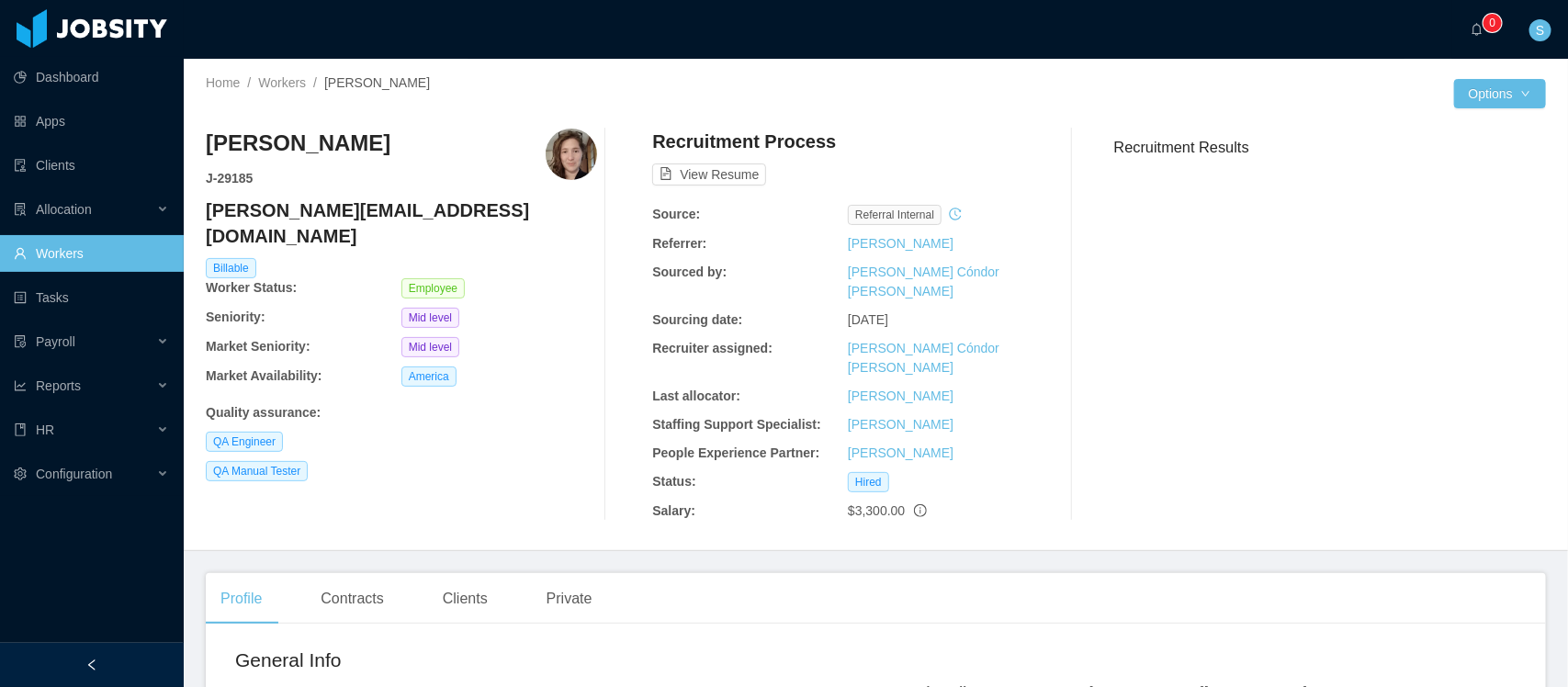
click at [324, 217] on h4 "antonia.castells@jobsity.com" at bounding box center [402, 223] width 392 height 52
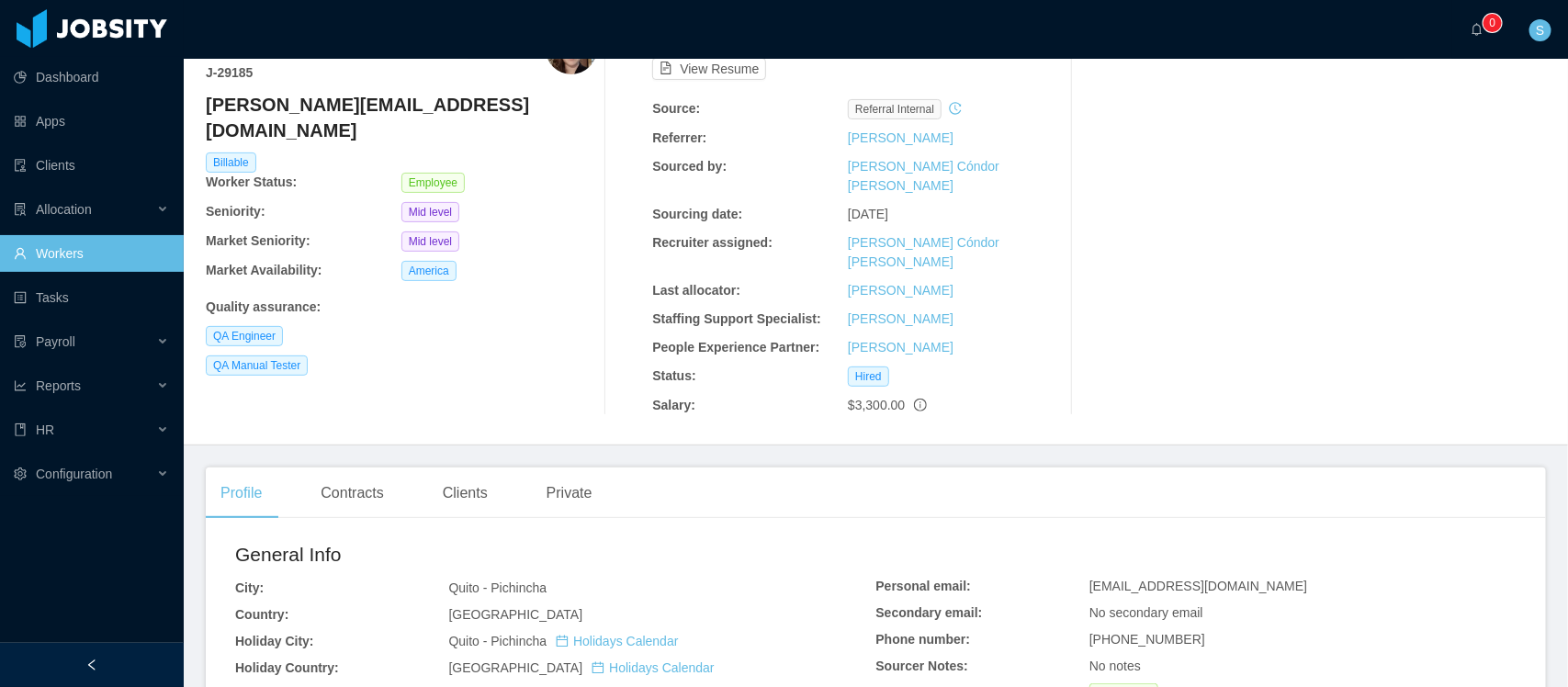
scroll to position [230, 0]
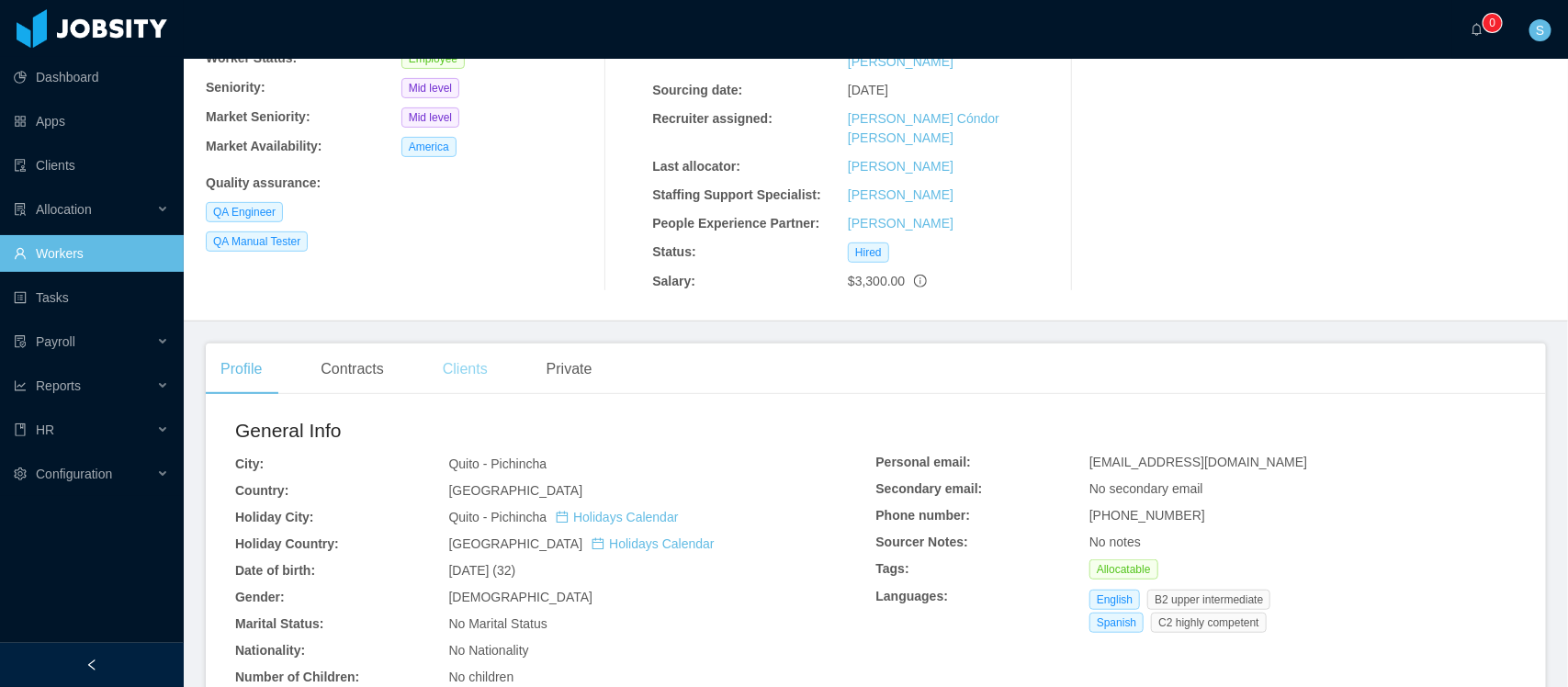
click at [483, 344] on div "Clients" at bounding box center [465, 369] width 74 height 52
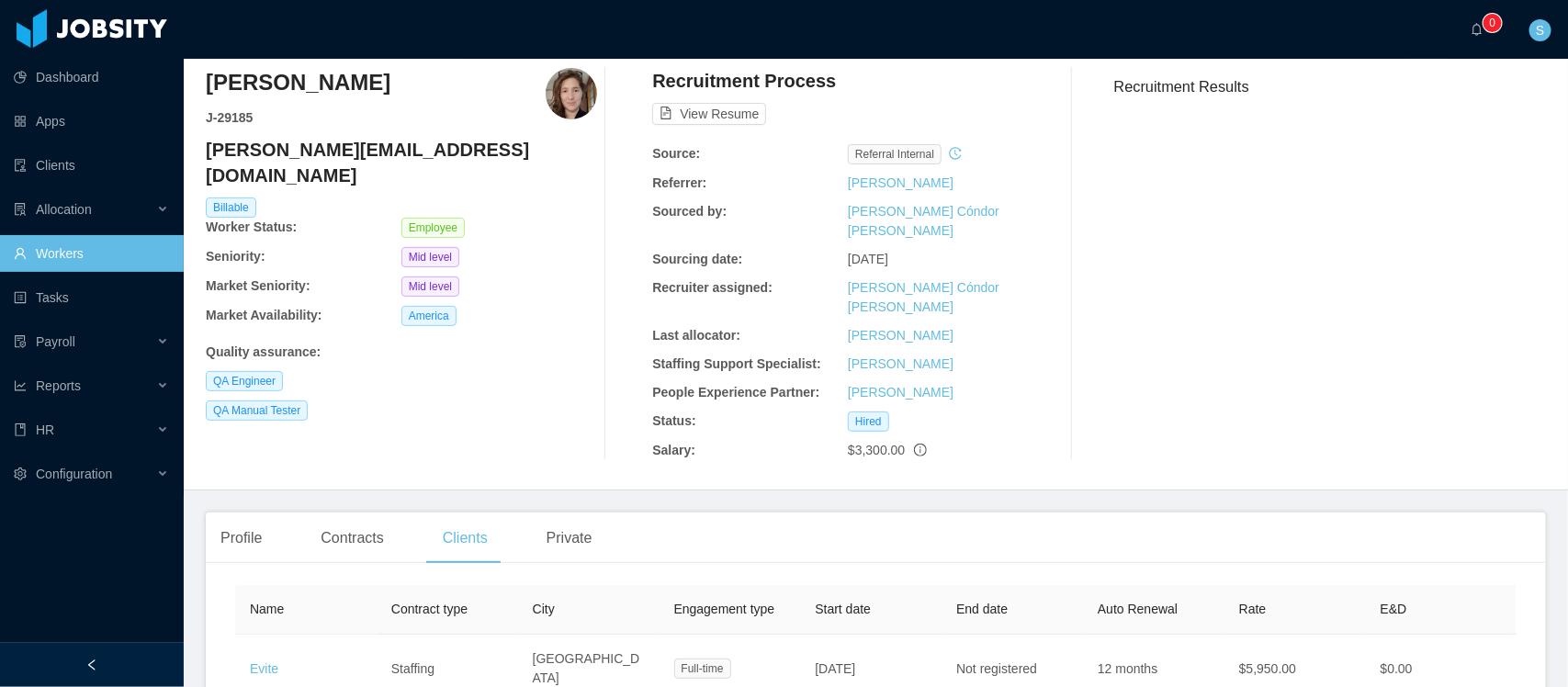
scroll to position [172, 0]
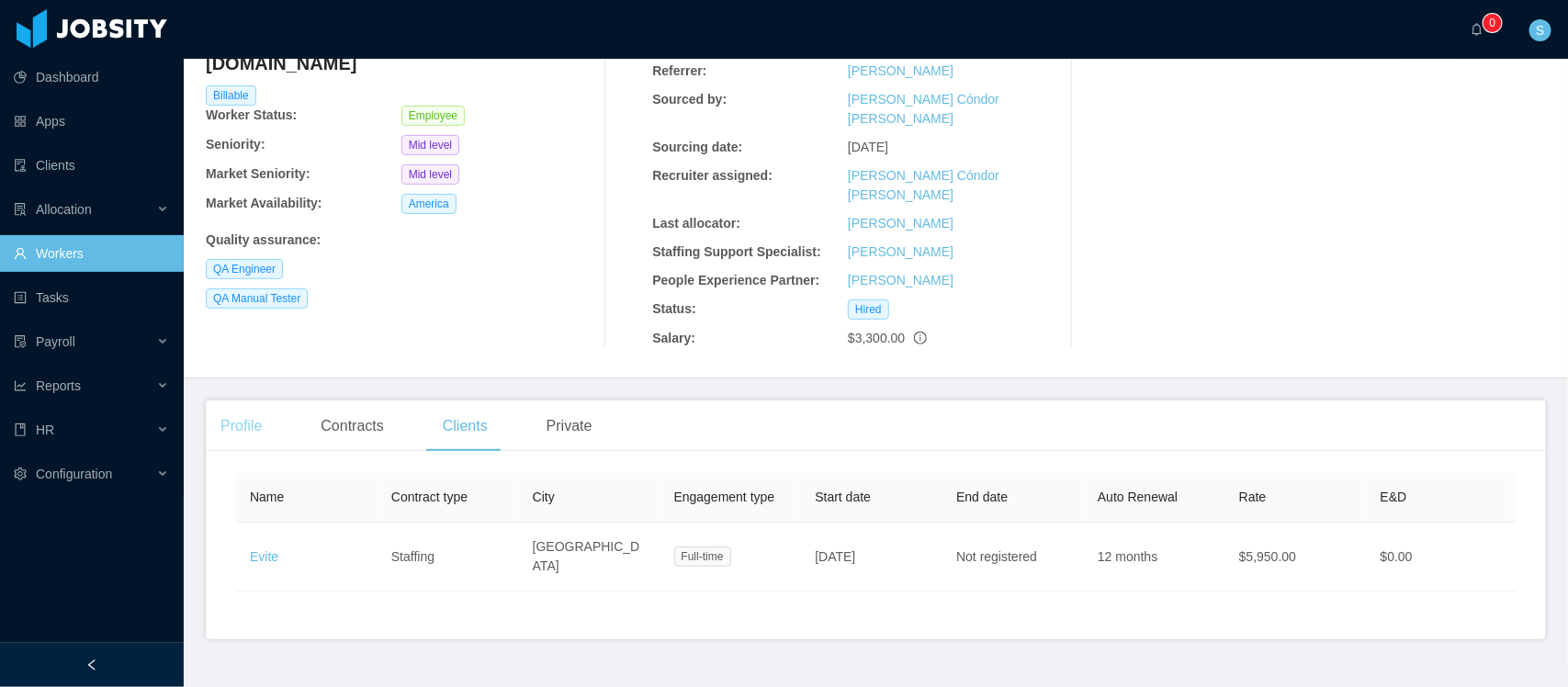
click at [249, 401] on div "Profile" at bounding box center [241, 426] width 71 height 52
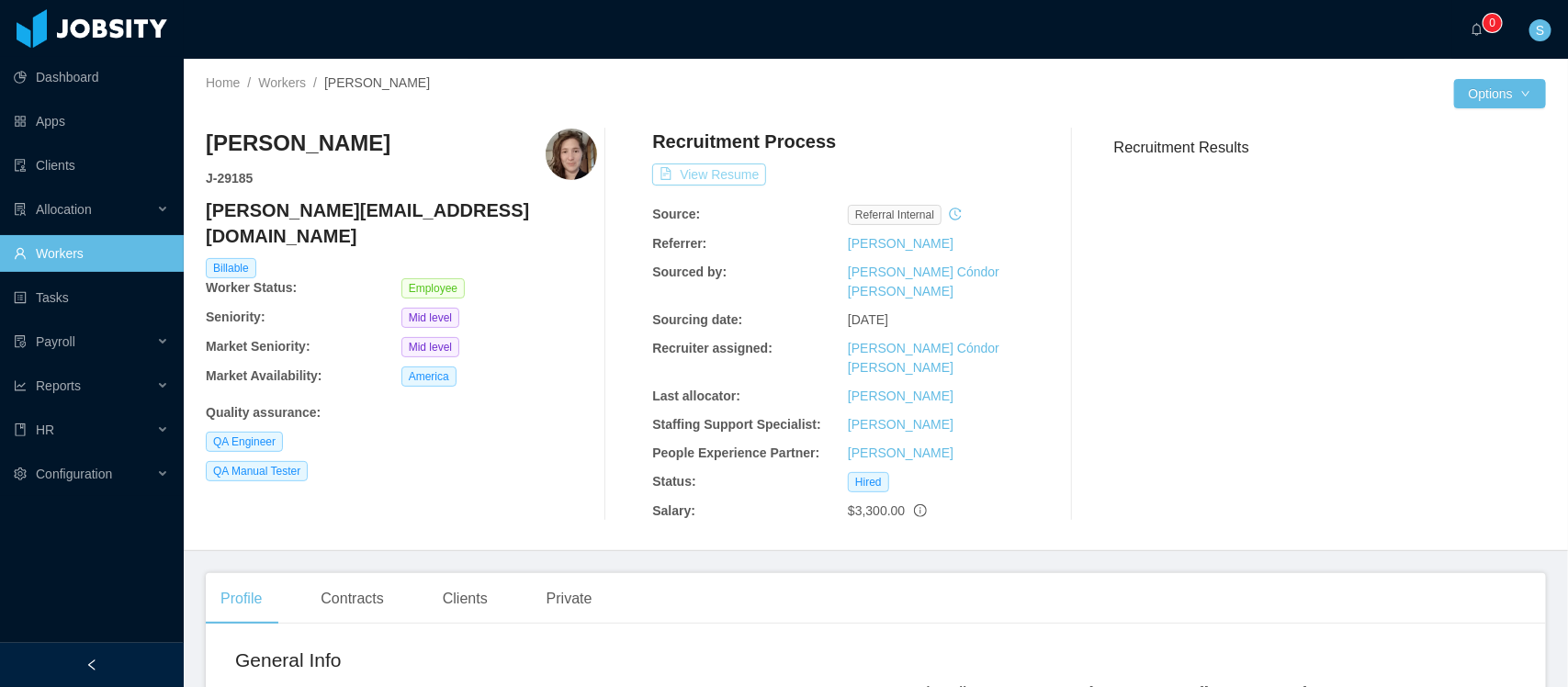
click at [737, 172] on button "View Resume" at bounding box center [708, 174] width 114 height 22
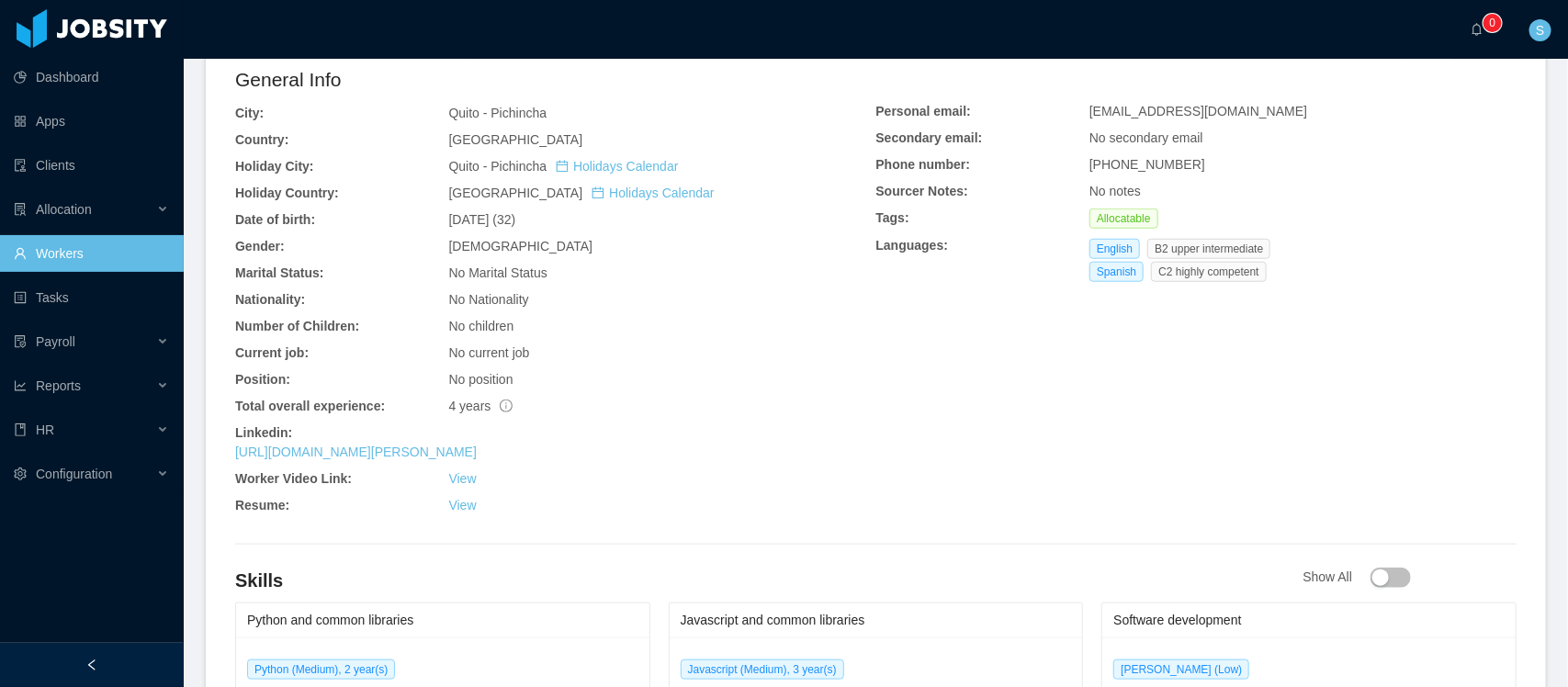
scroll to position [575, 0]
